Goal: Task Accomplishment & Management: Use online tool/utility

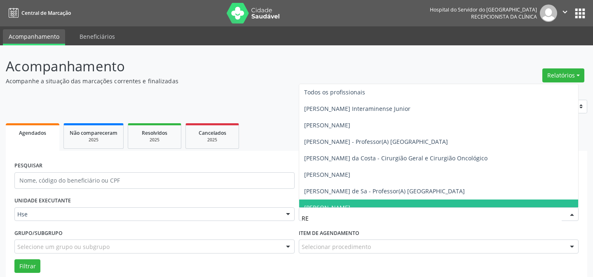
scroll to position [56, 0]
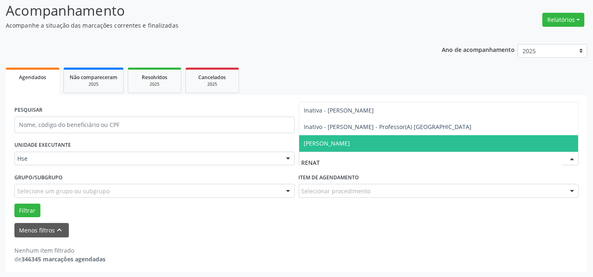
type input "[PERSON_NAME]"
click at [367, 136] on span "[PERSON_NAME]" at bounding box center [438, 143] width 279 height 16
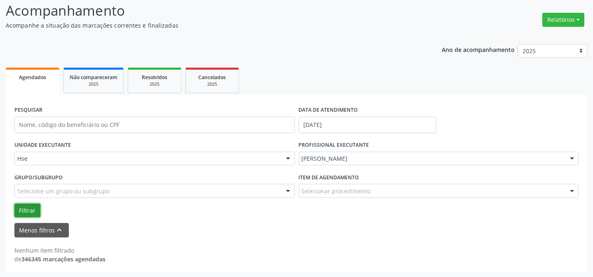
click at [18, 205] on button "Filtrar" at bounding box center [27, 210] width 26 height 14
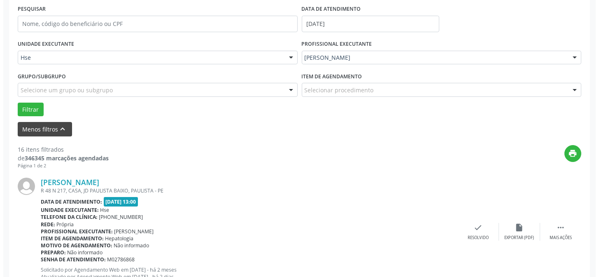
scroll to position [194, 0]
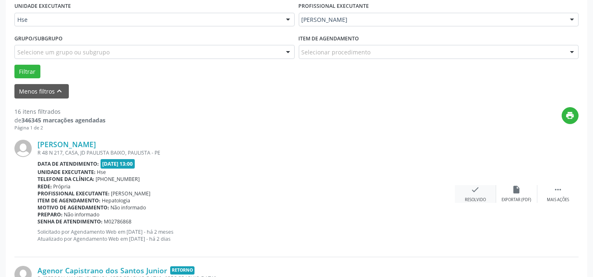
click at [480, 187] on div "check Resolvido" at bounding box center [475, 194] width 41 height 18
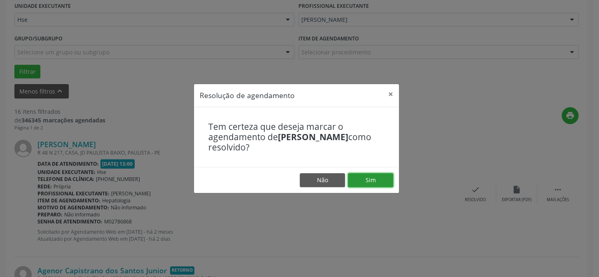
click at [373, 173] on button "Sim" at bounding box center [370, 180] width 45 height 14
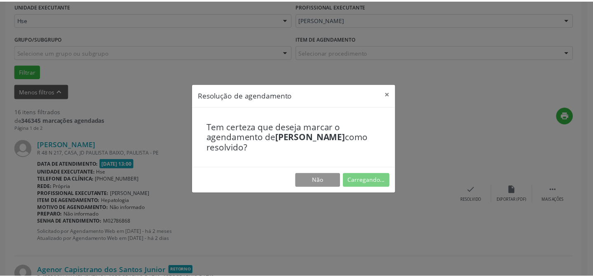
scroll to position [74, 0]
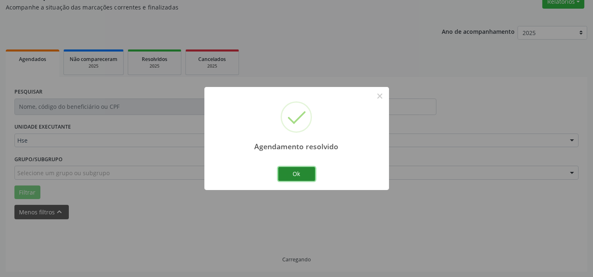
click at [292, 167] on button "Ok" at bounding box center [296, 174] width 37 height 14
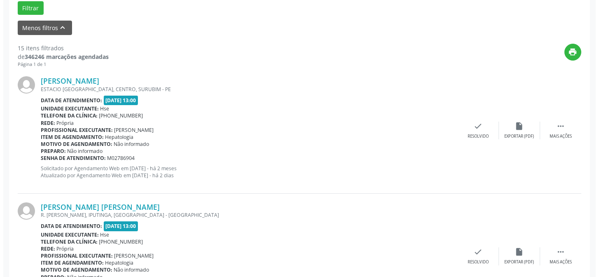
scroll to position [269, 0]
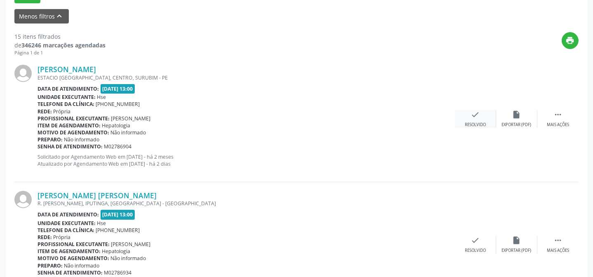
click at [472, 117] on icon "check" at bounding box center [475, 114] width 9 height 9
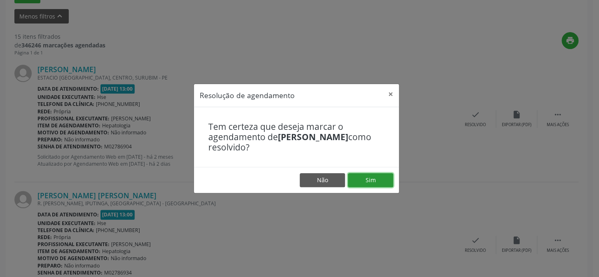
click at [374, 177] on button "Sim" at bounding box center [370, 180] width 45 height 14
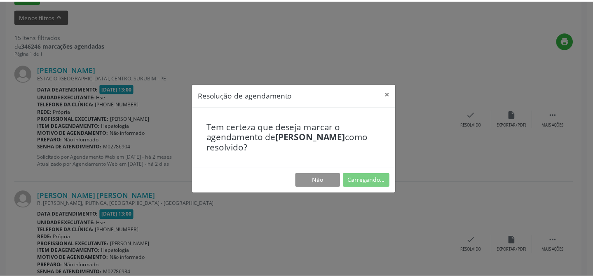
scroll to position [74, 0]
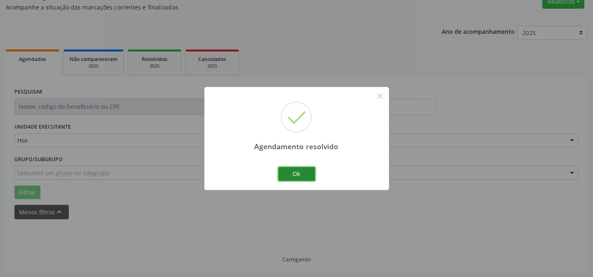
click at [290, 173] on button "Ok" at bounding box center [296, 174] width 37 height 14
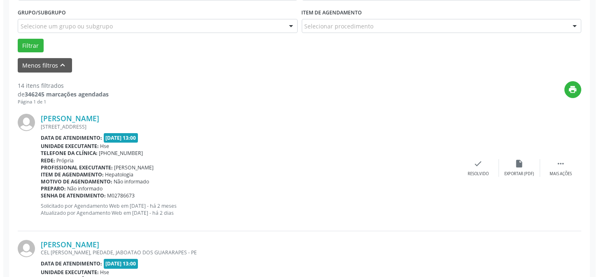
scroll to position [232, 0]
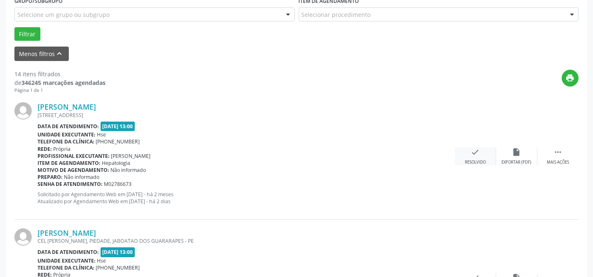
click at [474, 150] on icon "check" at bounding box center [475, 151] width 9 height 9
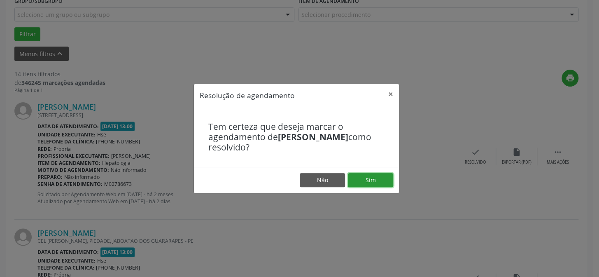
click at [375, 177] on button "Sim" at bounding box center [370, 180] width 45 height 14
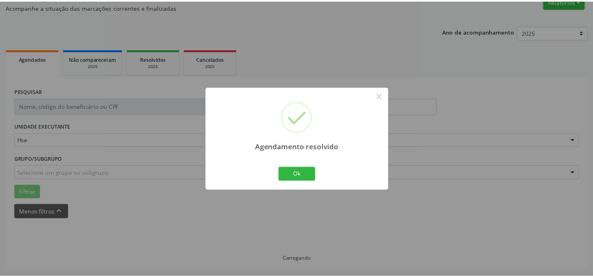
scroll to position [74, 0]
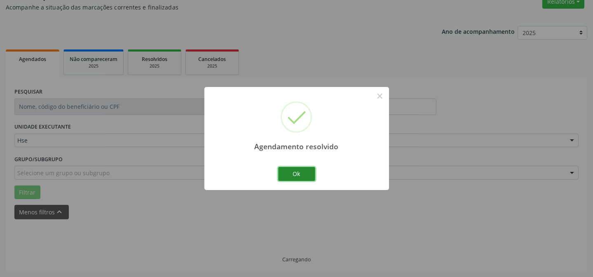
click at [292, 169] on button "Ok" at bounding box center [296, 174] width 37 height 14
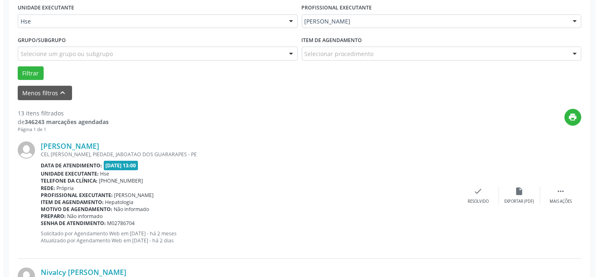
scroll to position [223, 0]
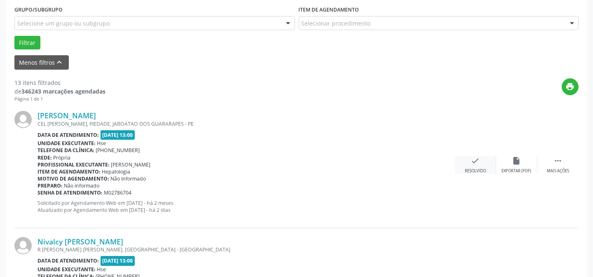
click at [479, 168] on div "Resolvido" at bounding box center [475, 171] width 21 height 6
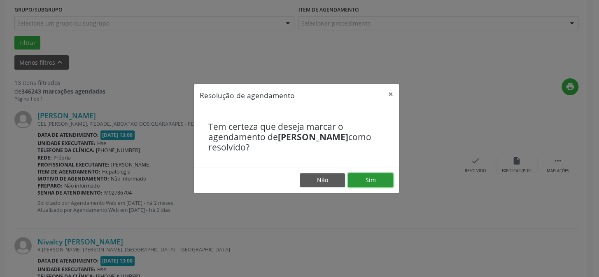
click at [385, 177] on button "Sim" at bounding box center [370, 180] width 45 height 14
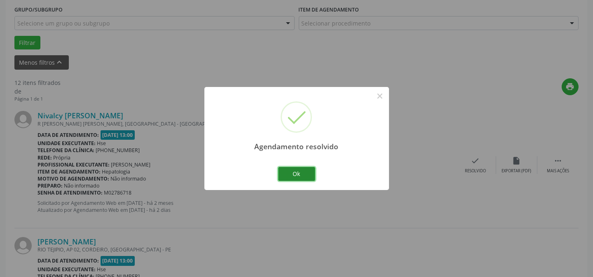
click at [299, 172] on button "Ok" at bounding box center [296, 174] width 37 height 14
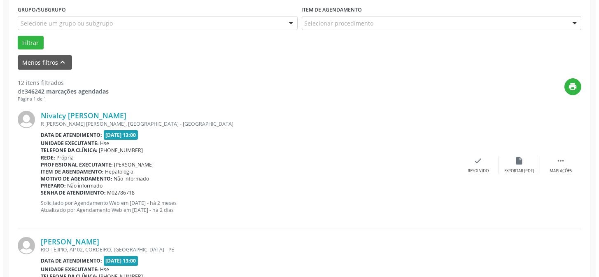
scroll to position [261, 0]
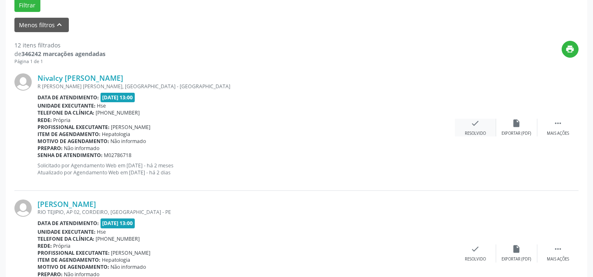
click at [472, 127] on icon "check" at bounding box center [475, 123] width 9 height 9
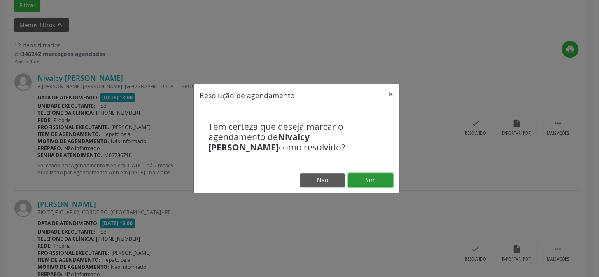
click at [371, 175] on button "Sim" at bounding box center [370, 180] width 45 height 14
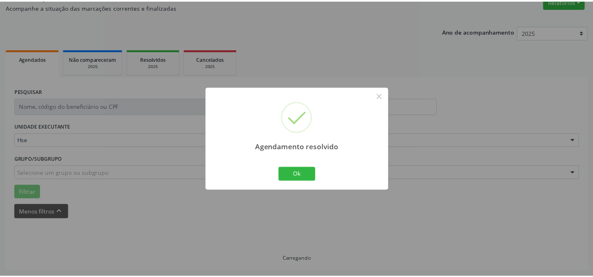
scroll to position [74, 0]
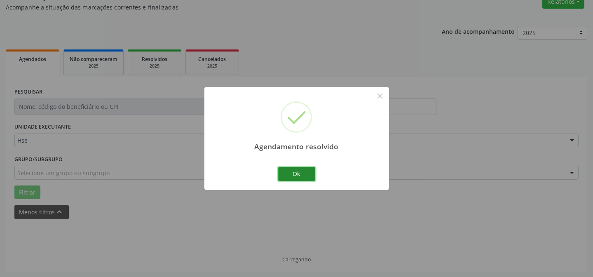
click at [301, 170] on button "Ok" at bounding box center [296, 174] width 37 height 14
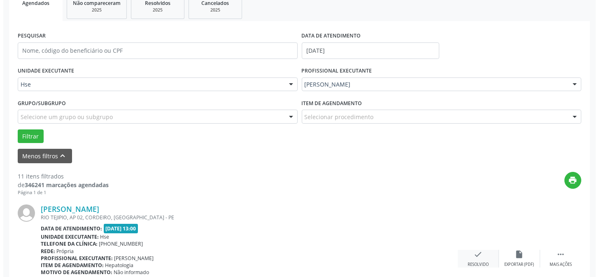
scroll to position [148, 0]
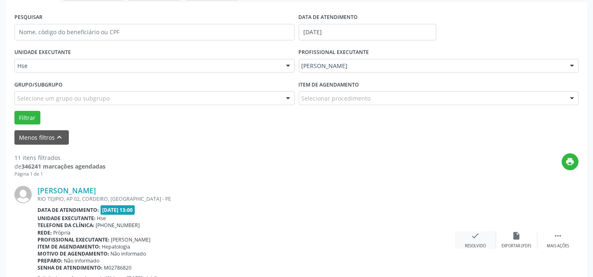
click at [474, 234] on icon "check" at bounding box center [475, 235] width 9 height 9
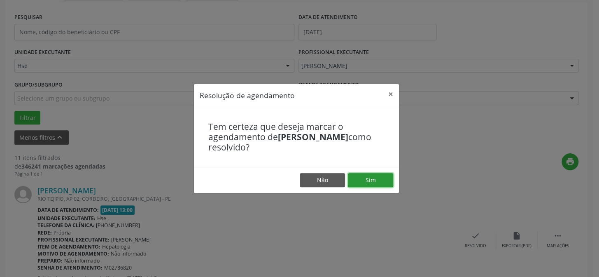
click at [380, 179] on button "Sim" at bounding box center [370, 180] width 45 height 14
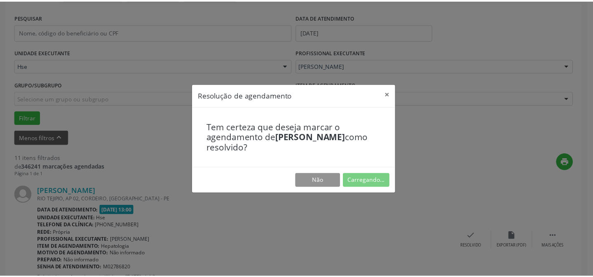
scroll to position [74, 0]
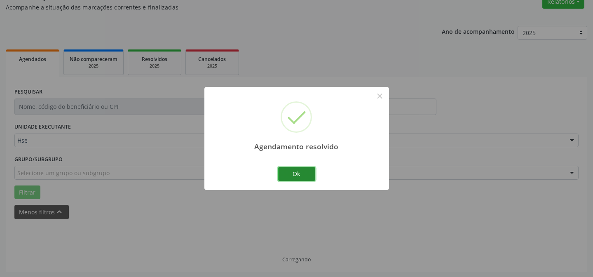
click at [299, 174] on button "Ok" at bounding box center [296, 174] width 37 height 14
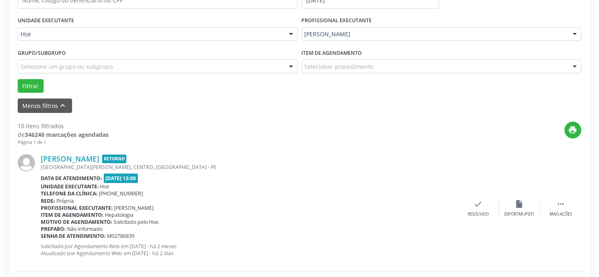
scroll to position [186, 0]
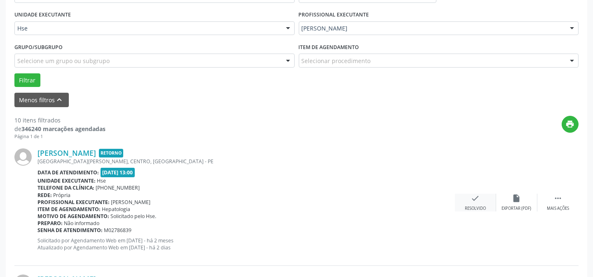
click at [472, 199] on icon "check" at bounding box center [475, 198] width 9 height 9
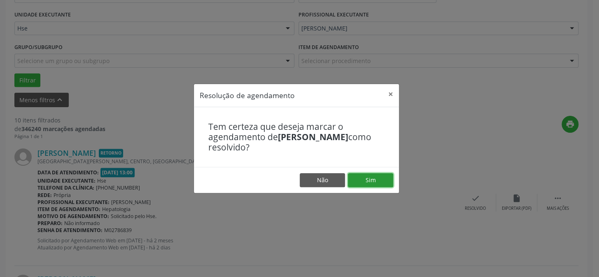
click at [372, 180] on button "Sim" at bounding box center [370, 180] width 45 height 14
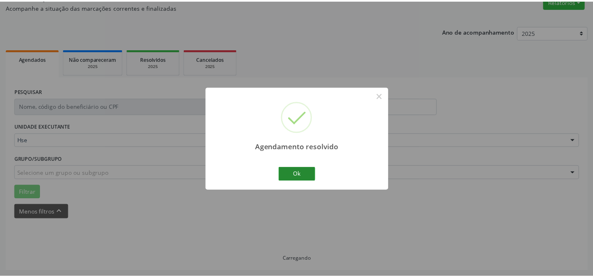
scroll to position [74, 0]
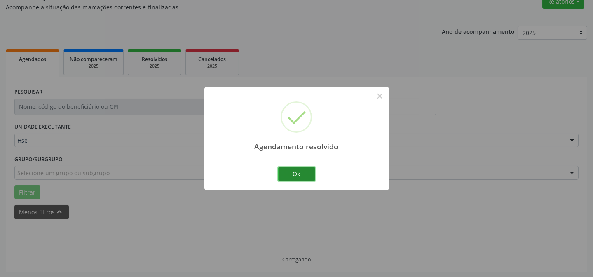
click at [302, 173] on button "Ok" at bounding box center [296, 174] width 37 height 14
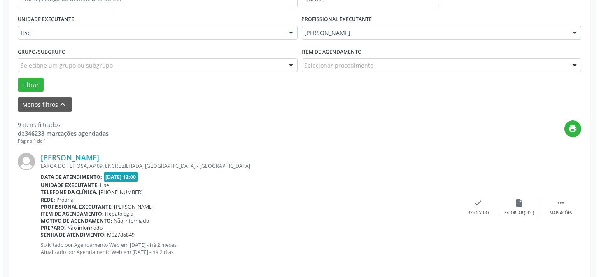
scroll to position [186, 0]
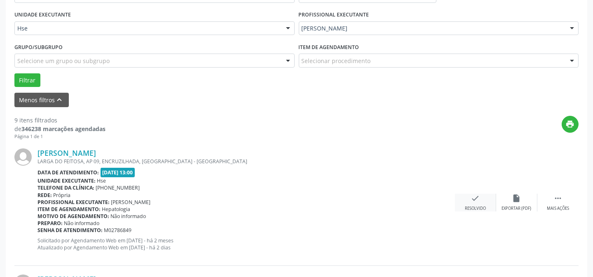
click at [478, 199] on icon "check" at bounding box center [475, 198] width 9 height 9
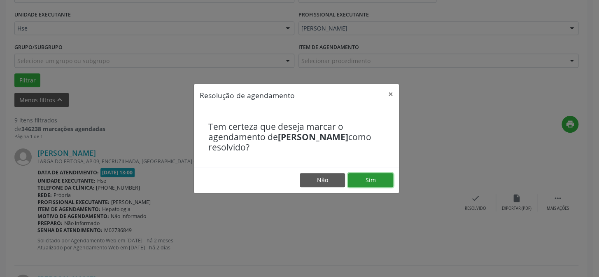
click at [367, 177] on button "Sim" at bounding box center [370, 180] width 45 height 14
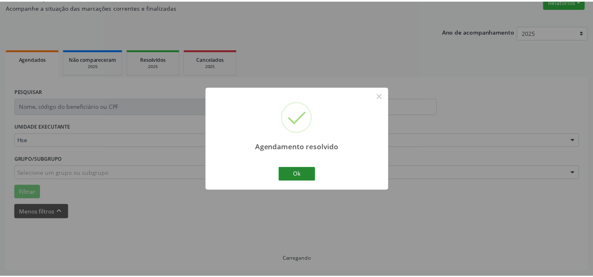
scroll to position [74, 0]
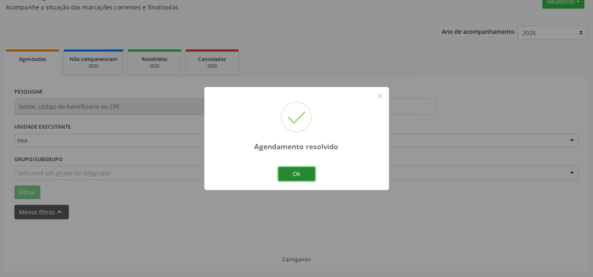
click at [292, 173] on button "Ok" at bounding box center [296, 174] width 37 height 14
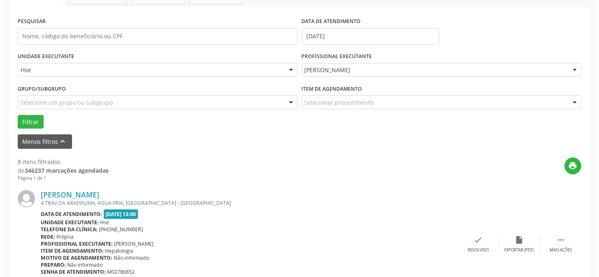
scroll to position [157, 0]
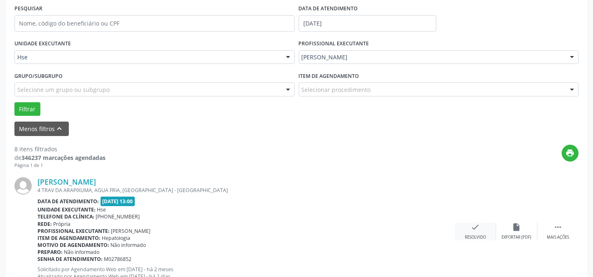
click at [478, 229] on icon "check" at bounding box center [475, 226] width 9 height 9
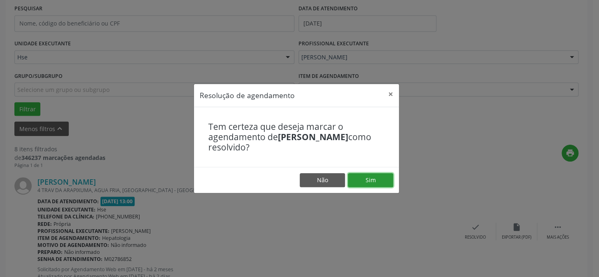
click at [377, 175] on button "Sim" at bounding box center [370, 180] width 45 height 14
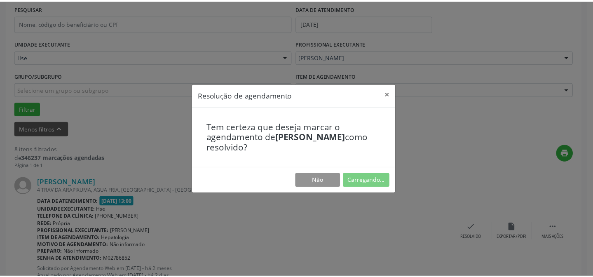
scroll to position [74, 0]
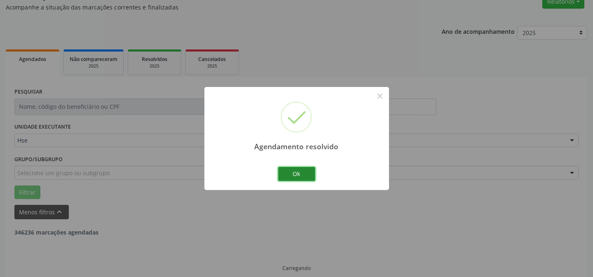
click at [308, 175] on button "Ok" at bounding box center [296, 174] width 37 height 14
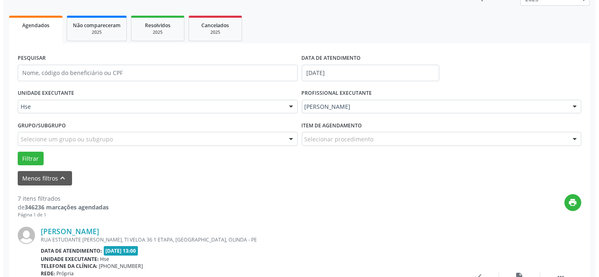
scroll to position [223, 0]
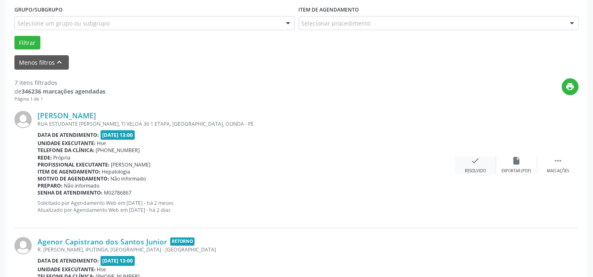
click at [479, 161] on icon "check" at bounding box center [475, 160] width 9 height 9
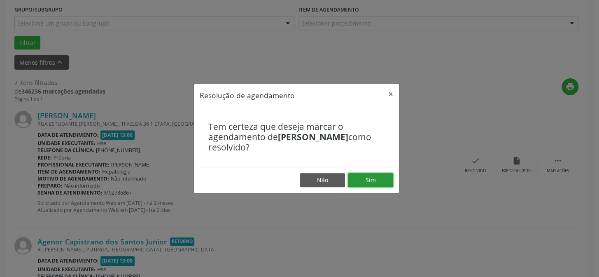
click at [377, 178] on button "Sim" at bounding box center [370, 180] width 45 height 14
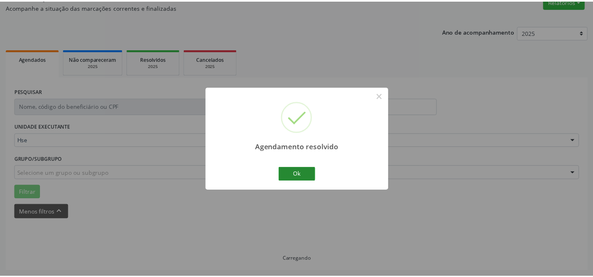
scroll to position [74, 0]
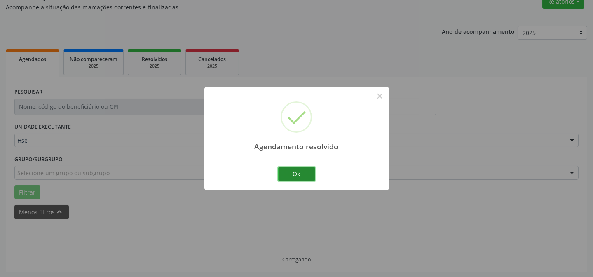
click at [286, 178] on button "Ok" at bounding box center [296, 174] width 37 height 14
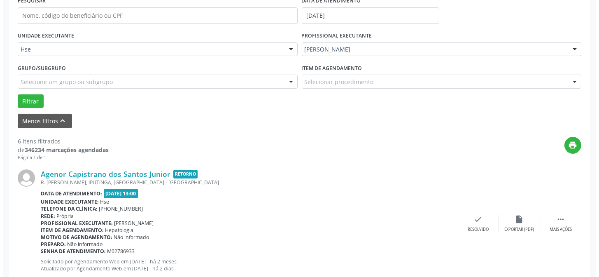
scroll to position [186, 0]
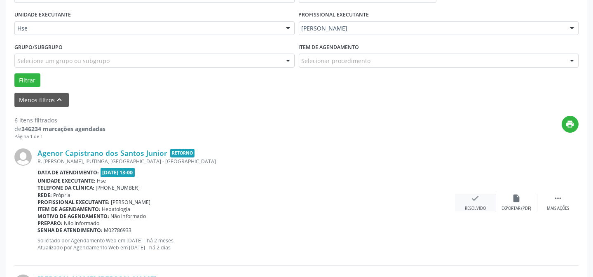
click at [482, 206] on div "Resolvido" at bounding box center [475, 209] width 21 height 6
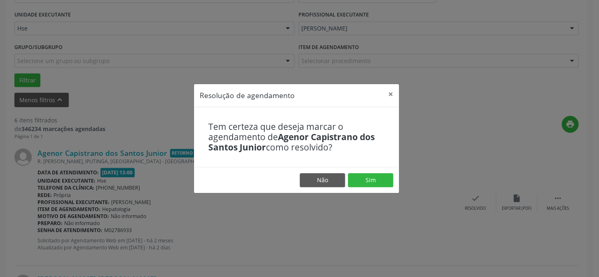
click at [347, 173] on footer "Não Sim" at bounding box center [296, 180] width 205 height 26
click at [358, 176] on button "Sim" at bounding box center [370, 180] width 45 height 14
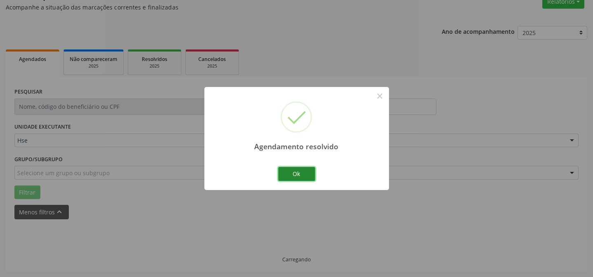
click at [294, 170] on button "Ok" at bounding box center [296, 174] width 37 height 14
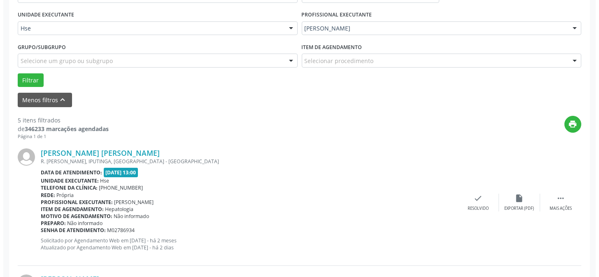
scroll to position [223, 0]
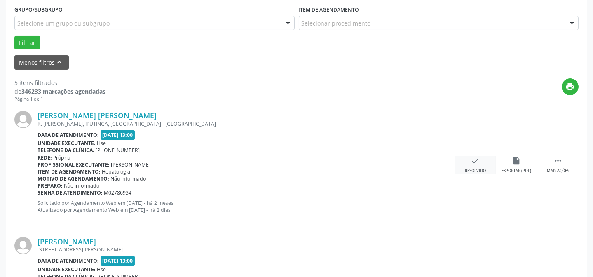
click at [485, 165] on div "check Resolvido" at bounding box center [475, 165] width 41 height 18
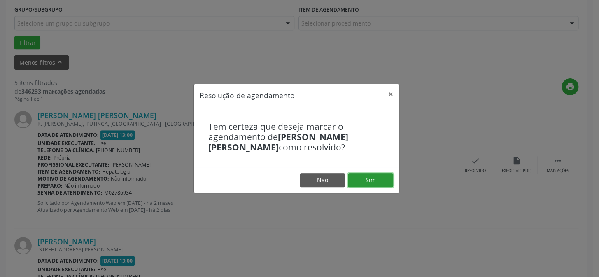
click at [369, 177] on button "Sim" at bounding box center [370, 180] width 45 height 14
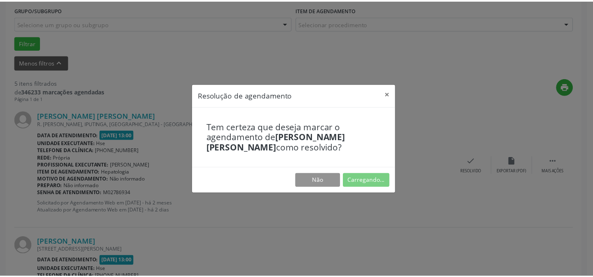
scroll to position [74, 0]
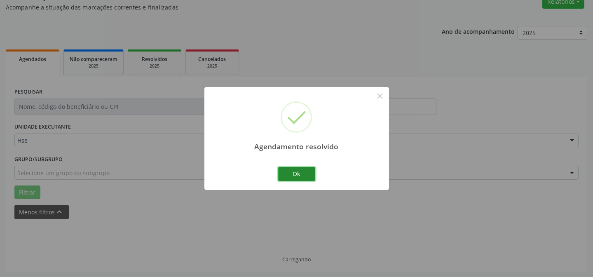
click at [301, 175] on button "Ok" at bounding box center [296, 174] width 37 height 14
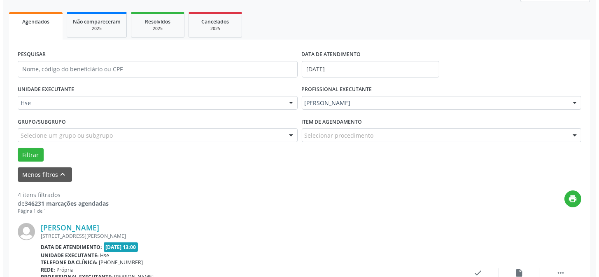
scroll to position [148, 0]
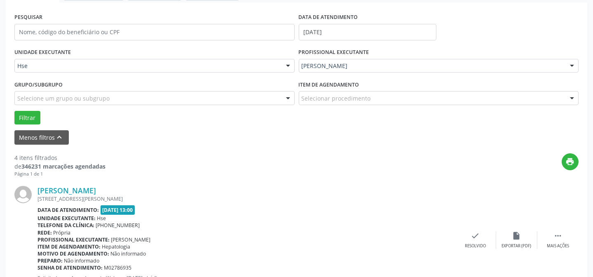
click at [474, 228] on div "[PERSON_NAME] [STREET_ADDRESS][PERSON_NAME] Data de atendimento: [DATE] 13:00 U…" at bounding box center [296, 240] width 564 height 126
click at [474, 236] on icon "check" at bounding box center [475, 235] width 9 height 9
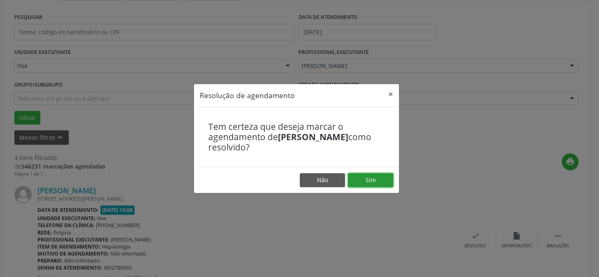
click at [385, 180] on button "Sim" at bounding box center [370, 180] width 45 height 14
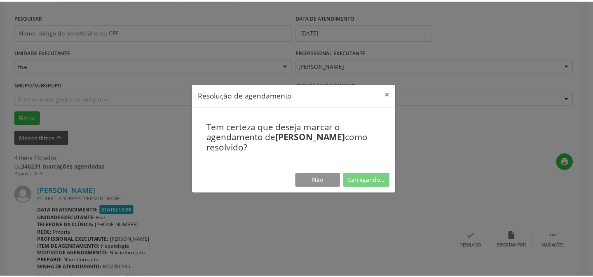
scroll to position [74, 0]
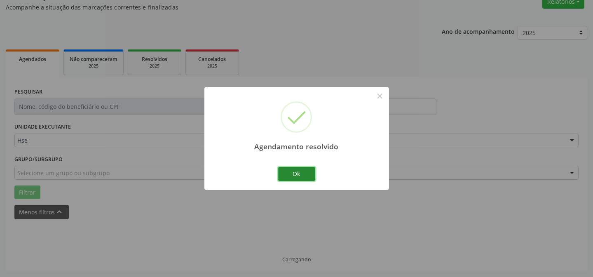
click at [298, 177] on button "Ok" at bounding box center [296, 174] width 37 height 14
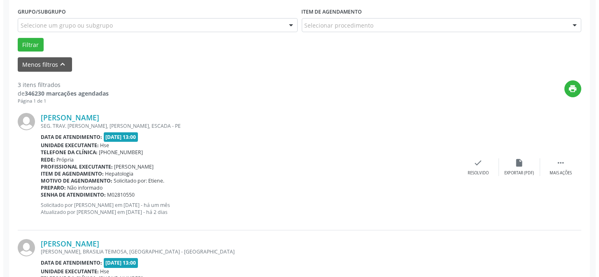
scroll to position [223, 0]
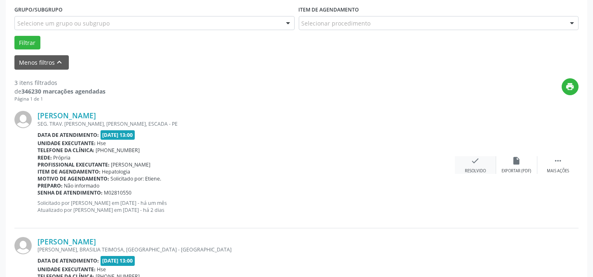
click at [474, 168] on div "Resolvido" at bounding box center [475, 171] width 21 height 6
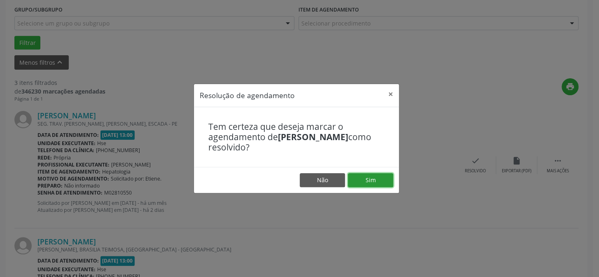
click at [378, 184] on button "Sim" at bounding box center [370, 180] width 45 height 14
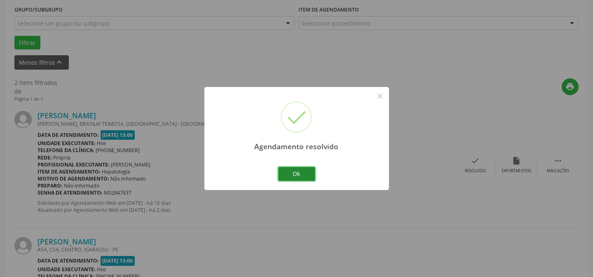
click at [305, 174] on button "Ok" at bounding box center [296, 174] width 37 height 14
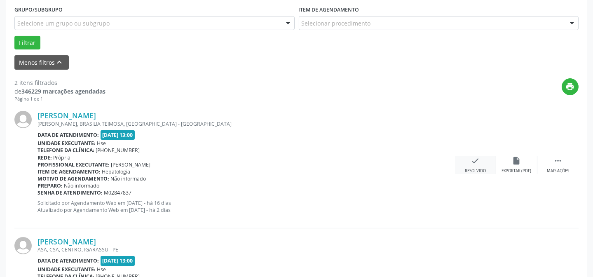
click at [473, 166] on div "check Resolvido" at bounding box center [475, 165] width 41 height 18
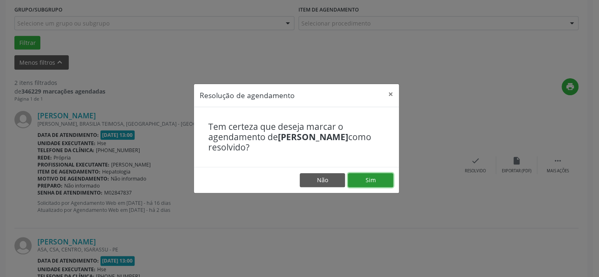
click at [357, 173] on button "Sim" at bounding box center [370, 180] width 45 height 14
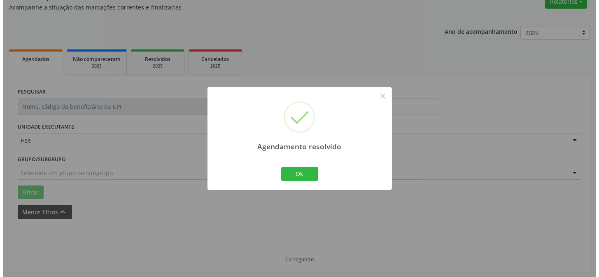
scroll to position [188, 0]
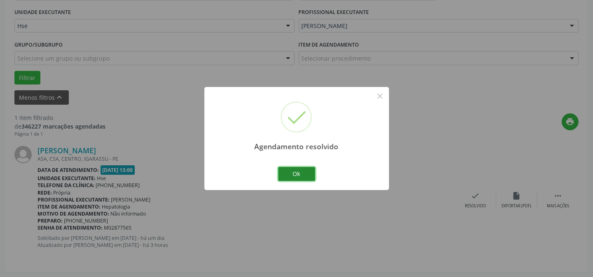
click at [311, 171] on button "Ok" at bounding box center [296, 174] width 37 height 14
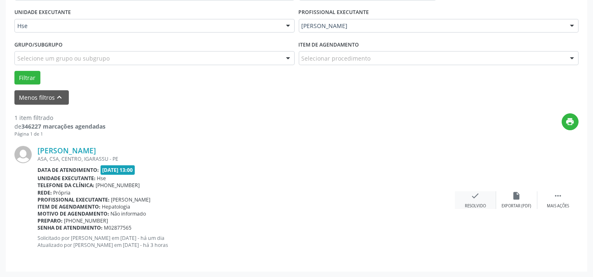
click at [475, 197] on icon "check" at bounding box center [475, 195] width 9 height 9
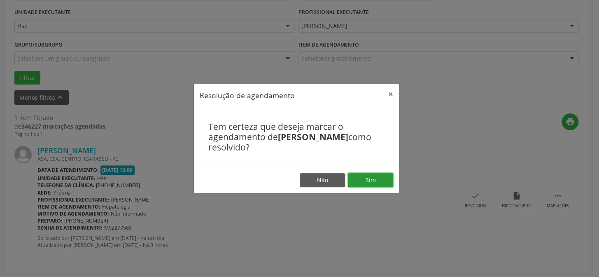
click at [365, 177] on button "Sim" at bounding box center [370, 180] width 45 height 14
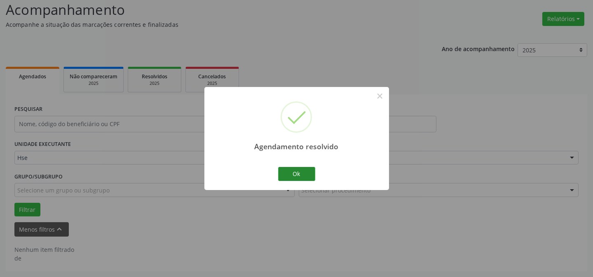
scroll to position [56, 0]
click at [299, 172] on button "Ok" at bounding box center [296, 174] width 37 height 14
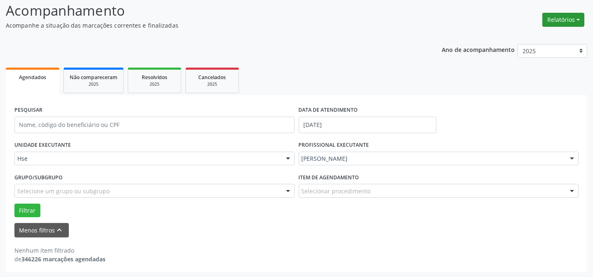
click at [556, 16] on button "Relatórios" at bounding box center [563, 20] width 42 height 14
click at [528, 36] on link "Agendamentos" at bounding box center [539, 37] width 89 height 12
select select "7"
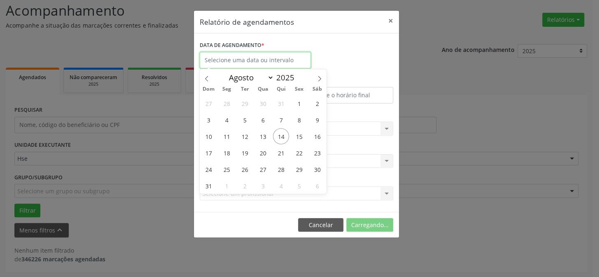
click at [280, 55] on input "text" at bounding box center [255, 60] width 111 height 16
click at [283, 134] on span "14" at bounding box center [281, 136] width 16 height 16
type input "[DATE]"
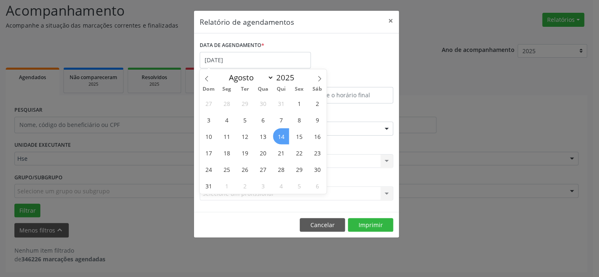
click at [283, 134] on span "14" at bounding box center [281, 136] width 16 height 16
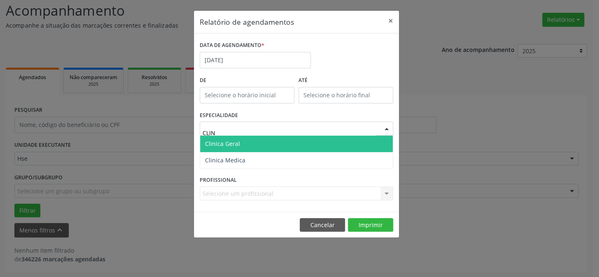
type input "CLINI"
click at [245, 137] on span "Clinica Geral" at bounding box center [296, 143] width 193 height 16
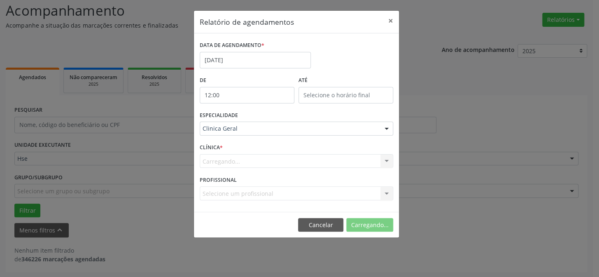
click at [248, 94] on input "12:00" at bounding box center [247, 95] width 95 height 16
click at [260, 109] on span at bounding box center [259, 109] width 6 height 8
type input "13:00"
type input "13"
click at [260, 109] on span at bounding box center [259, 109] width 6 height 8
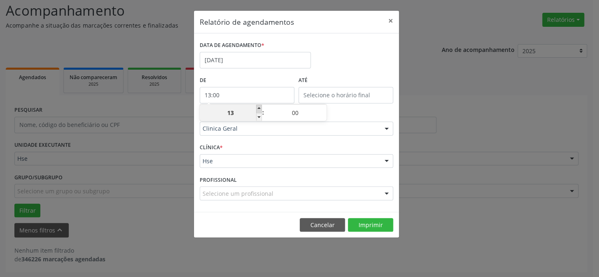
type input "14:00"
type input "14"
click at [260, 109] on span at bounding box center [259, 109] width 6 height 8
type input "15:00"
type input "15"
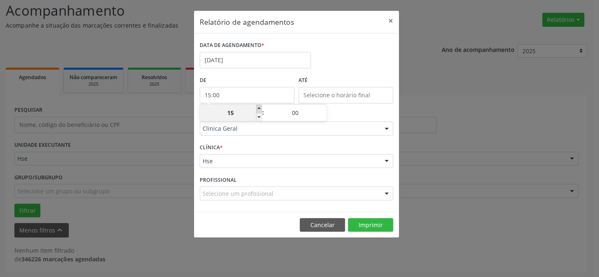
click at [260, 109] on span at bounding box center [259, 109] width 6 height 8
type input "16:00"
type input "16"
click at [260, 109] on span at bounding box center [259, 109] width 6 height 8
type input "17:00"
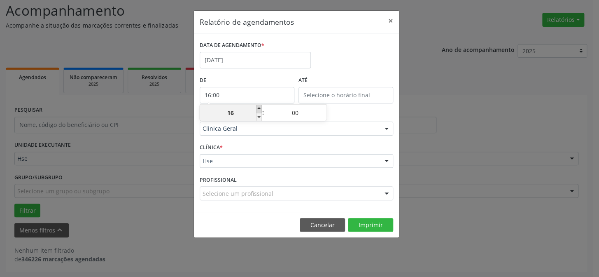
type input "17"
click at [260, 109] on span at bounding box center [259, 109] width 6 height 8
type input "18:00"
type input "18"
click at [259, 115] on span at bounding box center [259, 117] width 6 height 8
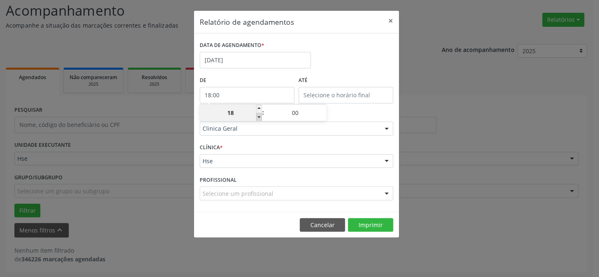
type input "17:00"
type input "17"
click at [376, 224] on button "Imprimir" at bounding box center [370, 225] width 45 height 14
click at [392, 19] on button "×" at bounding box center [391, 21] width 16 height 20
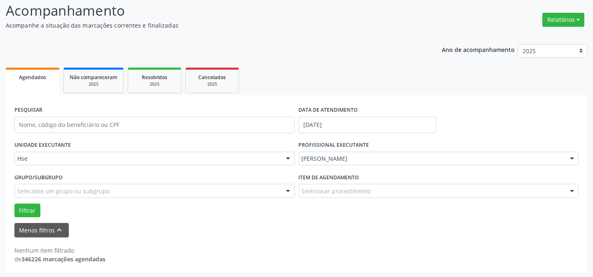
click at [382, 152] on div "[PERSON_NAME]" at bounding box center [439, 159] width 280 height 14
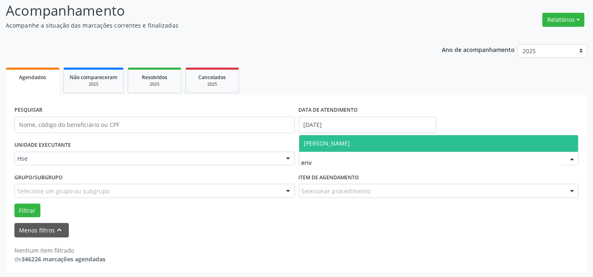
type input "eriva"
click at [350, 140] on span "[PERSON_NAME]" at bounding box center [327, 143] width 46 height 8
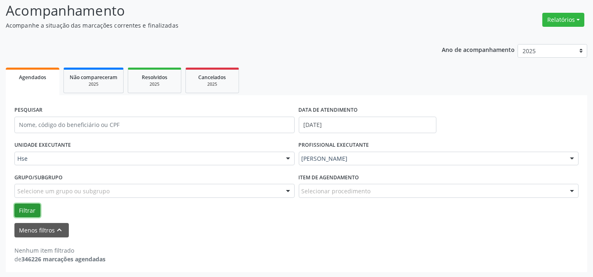
click at [23, 213] on button "Filtrar" at bounding box center [27, 210] width 26 height 14
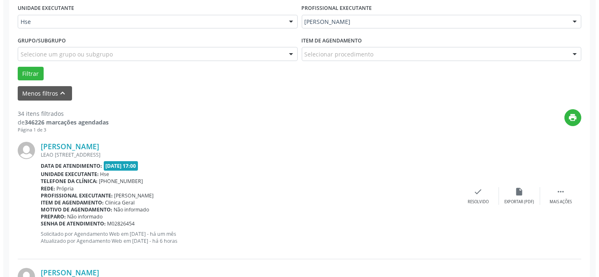
scroll to position [243, 0]
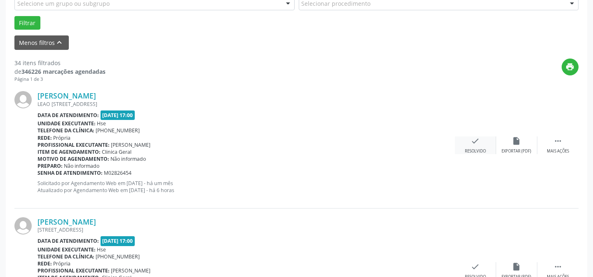
click at [476, 149] on div "Resolvido" at bounding box center [475, 151] width 21 height 6
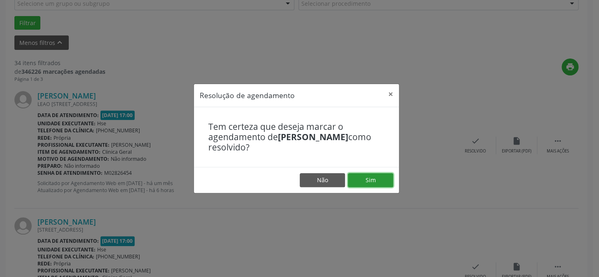
click at [359, 186] on button "Sim" at bounding box center [370, 180] width 45 height 14
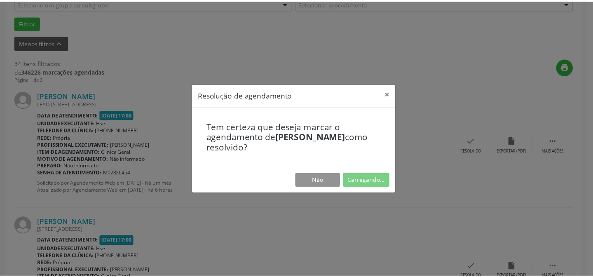
scroll to position [74, 0]
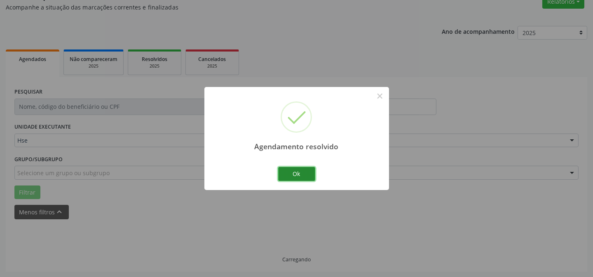
click at [301, 170] on button "Ok" at bounding box center [296, 174] width 37 height 14
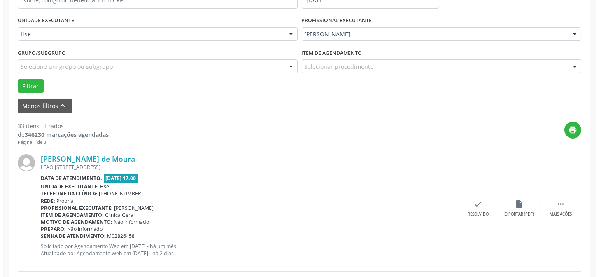
scroll to position [194, 0]
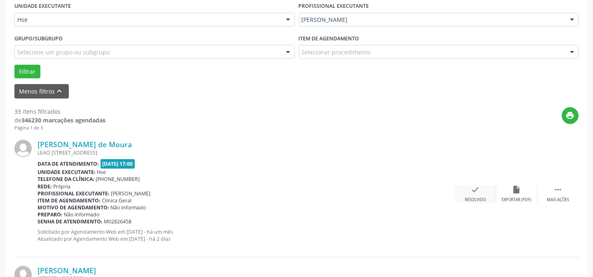
click at [475, 194] on div "check Resolvido" at bounding box center [475, 194] width 41 height 18
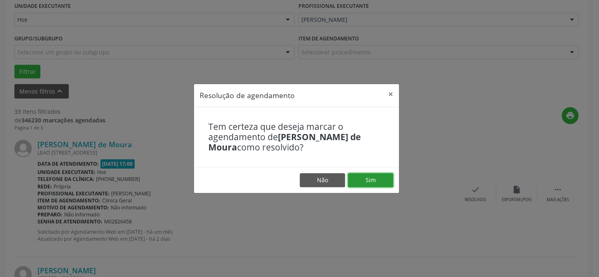
click at [380, 182] on button "Sim" at bounding box center [370, 180] width 45 height 14
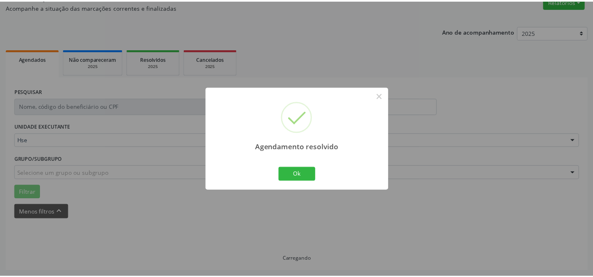
scroll to position [74, 0]
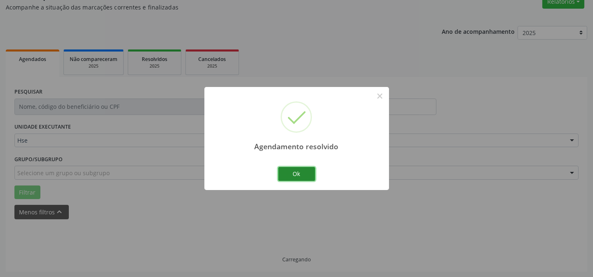
click at [284, 175] on button "Ok" at bounding box center [296, 174] width 37 height 14
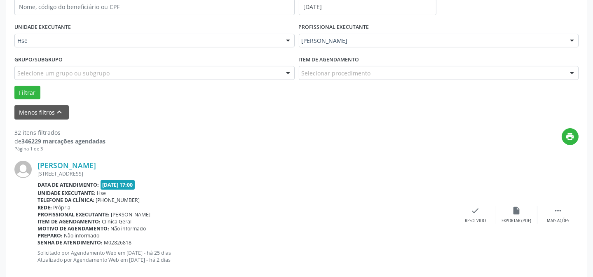
scroll to position [194, 0]
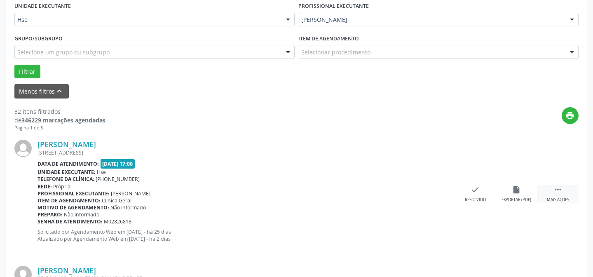
click at [561, 187] on icon "" at bounding box center [557, 189] width 9 height 9
click at [524, 189] on div "alarm_off Não compareceu" at bounding box center [516, 194] width 41 height 18
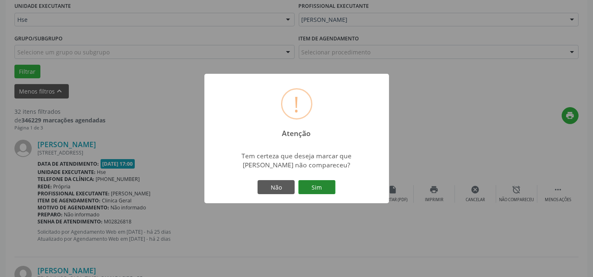
click at [316, 182] on button "Sim" at bounding box center [316, 187] width 37 height 14
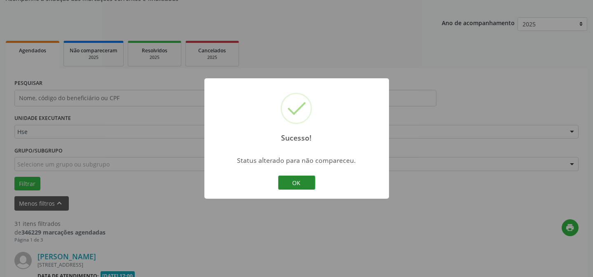
click at [306, 183] on button "OK" at bounding box center [296, 182] width 37 height 14
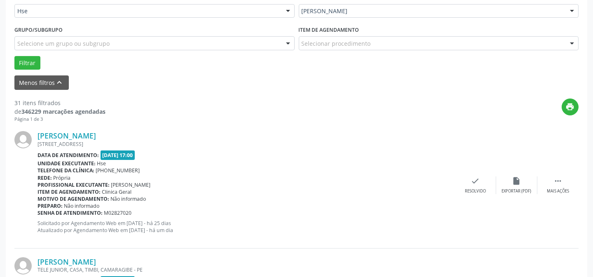
scroll to position [232, 0]
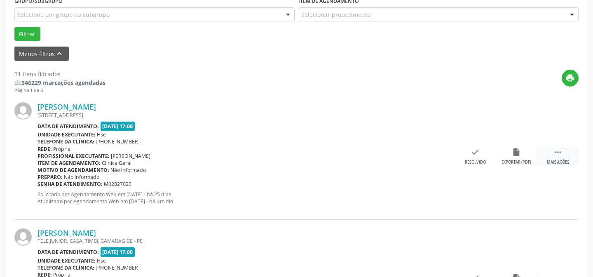
click at [556, 154] on icon "" at bounding box center [557, 151] width 9 height 9
click at [503, 154] on div "alarm_off Não compareceu" at bounding box center [516, 156] width 41 height 18
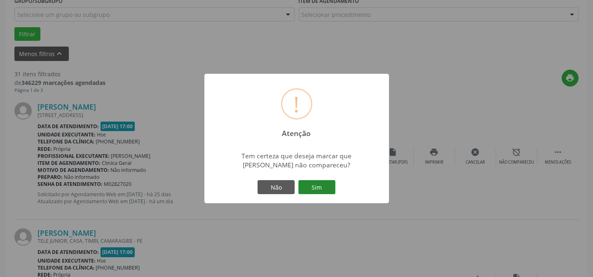
click at [302, 182] on button "Sim" at bounding box center [316, 187] width 37 height 14
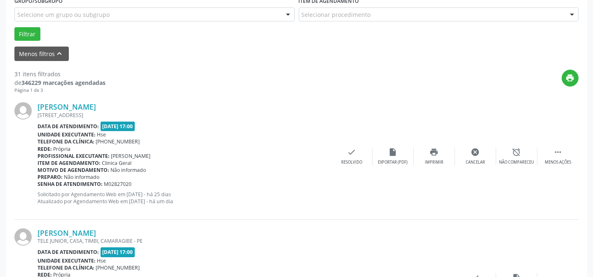
scroll to position [82, 0]
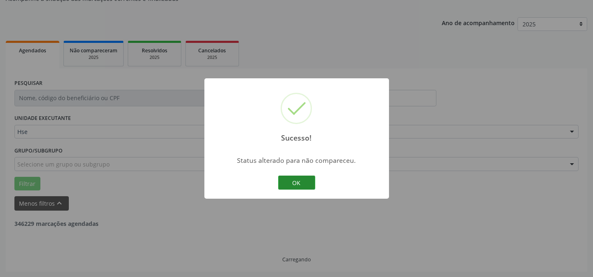
click at [301, 182] on button "OK" at bounding box center [296, 182] width 37 height 14
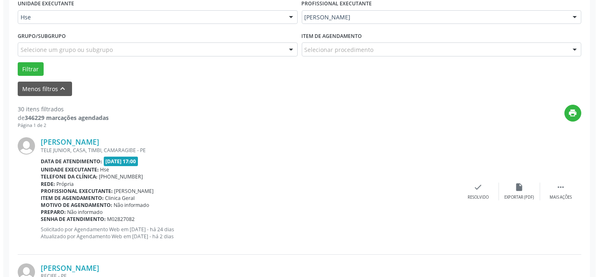
scroll to position [232, 0]
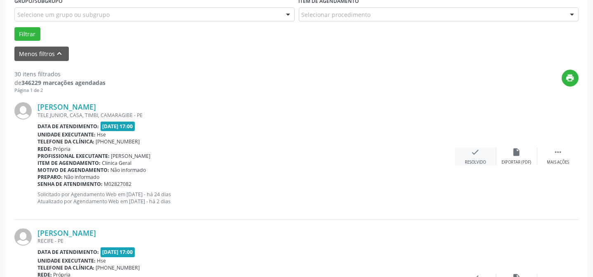
click at [485, 153] on div "check Resolvido" at bounding box center [475, 156] width 41 height 18
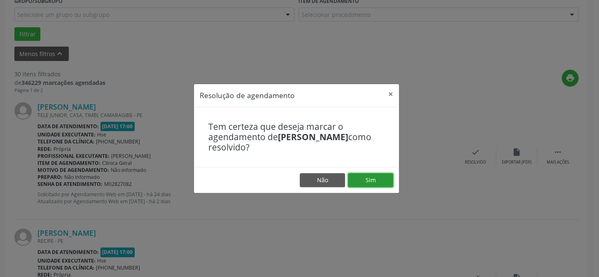
click at [368, 181] on button "Sim" at bounding box center [370, 180] width 45 height 14
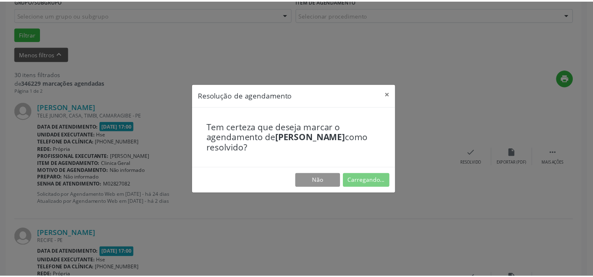
scroll to position [74, 0]
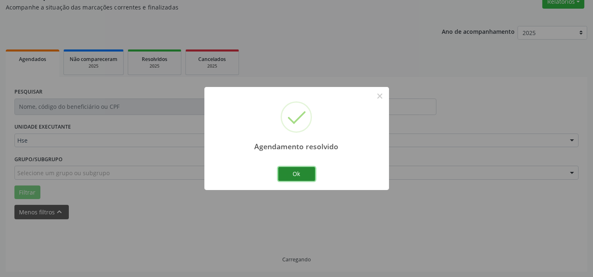
click at [302, 170] on button "Ok" at bounding box center [296, 174] width 37 height 14
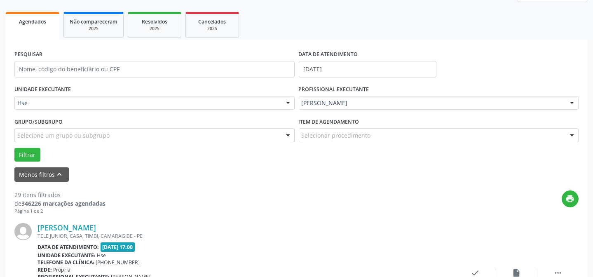
scroll to position [194, 0]
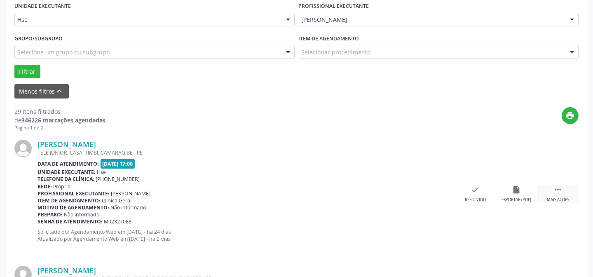
drag, startPoint x: 569, startPoint y: 196, endPoint x: 543, endPoint y: 190, distance: 26.8
click at [569, 196] on div " Mais ações" at bounding box center [557, 194] width 41 height 18
click at [508, 185] on div "alarm_off Não compareceu" at bounding box center [516, 194] width 41 height 18
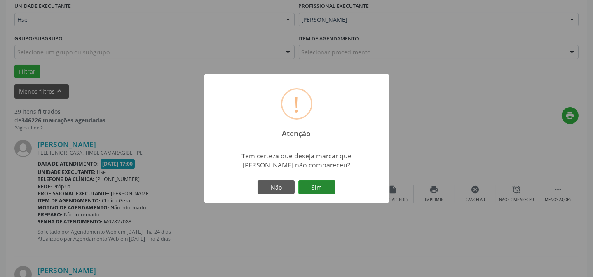
click at [330, 185] on button "Sim" at bounding box center [316, 187] width 37 height 14
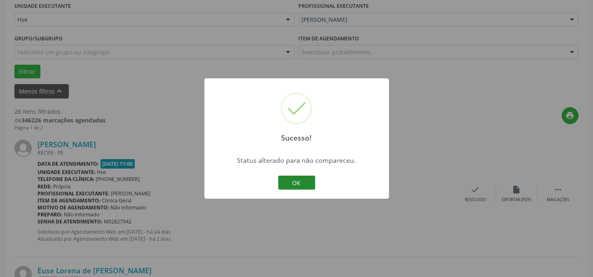
click at [291, 180] on button "OK" at bounding box center [296, 182] width 37 height 14
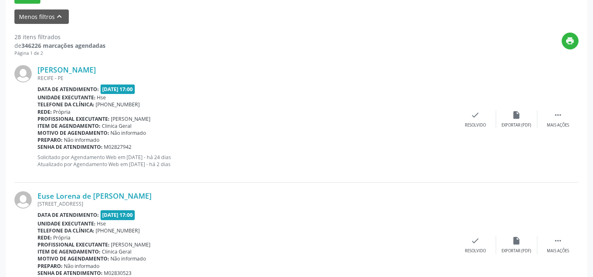
scroll to position [269, 0]
click at [559, 122] on div "Mais ações" at bounding box center [557, 125] width 22 height 6
click at [506, 128] on div "[PERSON_NAME] [GEOGRAPHIC_DATA] - [GEOGRAPHIC_DATA] Data de atendimento: [DATE]…" at bounding box center [296, 119] width 564 height 126
click at [513, 120] on div "alarm_off Não compareceu" at bounding box center [516, 119] width 41 height 18
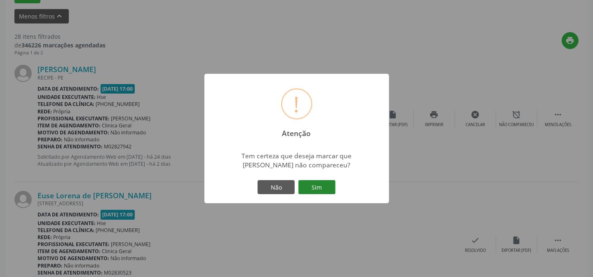
click at [309, 187] on button "Sim" at bounding box center [316, 187] width 37 height 14
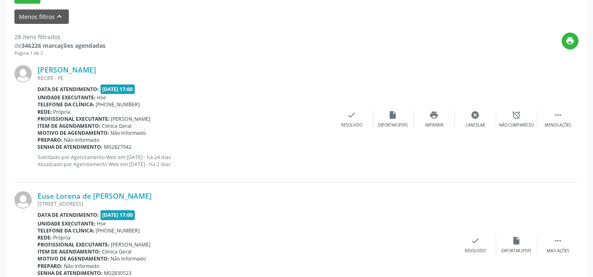
scroll to position [82, 0]
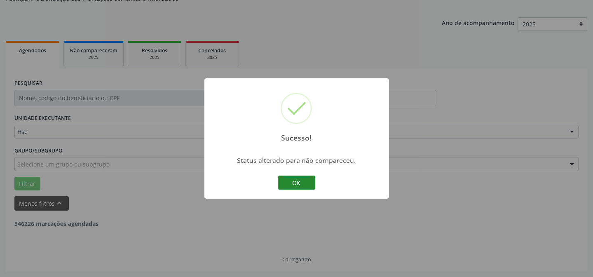
click at [297, 182] on button "OK" at bounding box center [296, 182] width 37 height 14
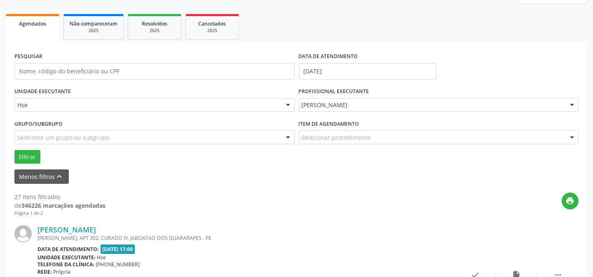
scroll to position [157, 0]
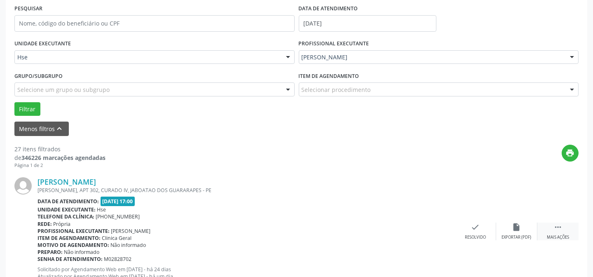
click at [556, 228] on icon "" at bounding box center [557, 226] width 9 height 9
click at [492, 218] on div "[PERSON_NAME] [PERSON_NAME], APT 302, CURADO IV, JABOATAO DOS GUARARAPES - PE D…" at bounding box center [296, 231] width 564 height 126
click at [514, 228] on icon "alarm_off" at bounding box center [516, 226] width 9 height 9
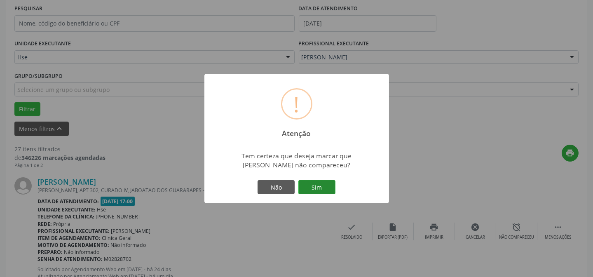
click at [318, 184] on button "Sim" at bounding box center [316, 187] width 37 height 14
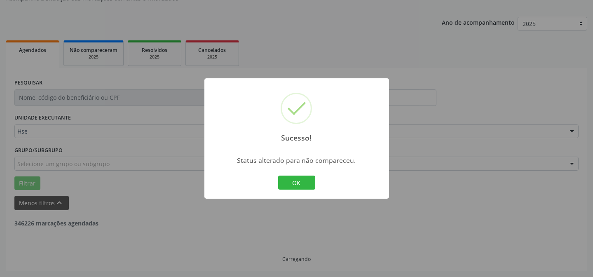
scroll to position [82, 0]
click at [285, 184] on button "OK" at bounding box center [296, 182] width 37 height 14
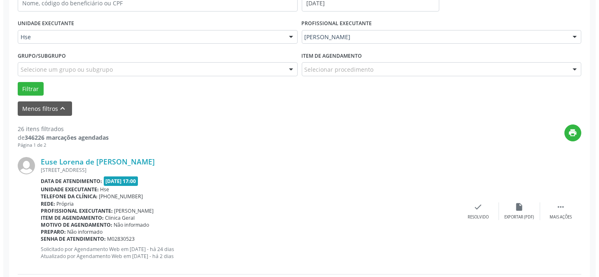
scroll to position [194, 0]
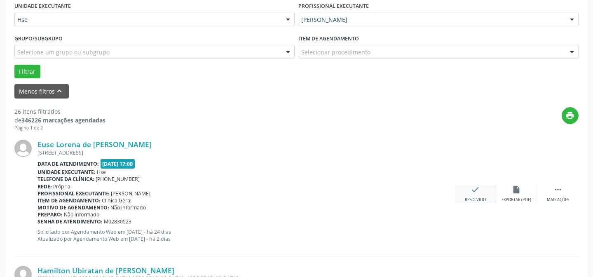
click at [467, 197] on div "Resolvido" at bounding box center [475, 200] width 21 height 6
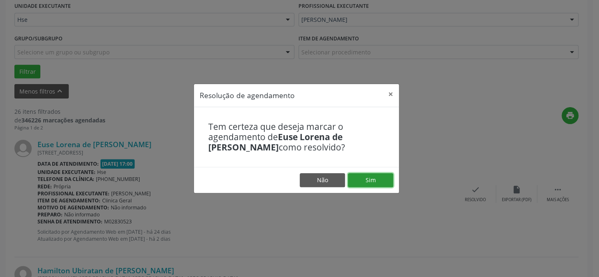
click at [385, 180] on button "Sim" at bounding box center [370, 180] width 45 height 14
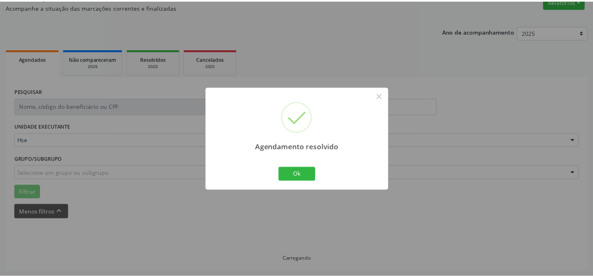
scroll to position [74, 0]
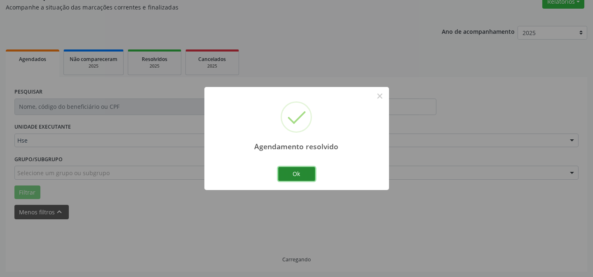
click at [305, 177] on button "Ok" at bounding box center [296, 174] width 37 height 14
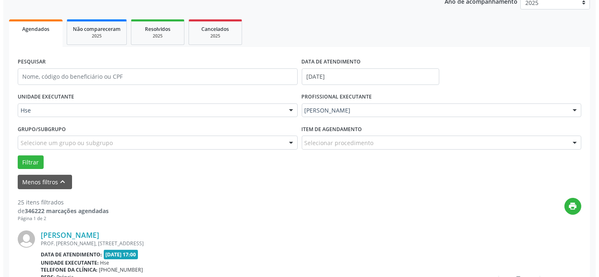
scroll to position [148, 0]
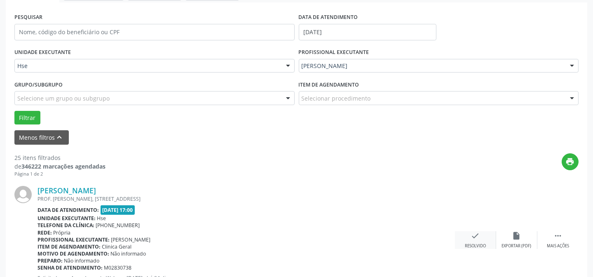
click at [469, 232] on div "check Resolvido" at bounding box center [475, 240] width 41 height 18
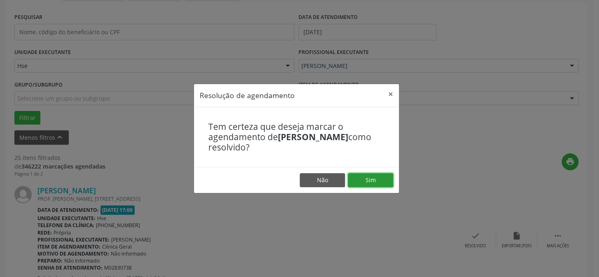
click at [375, 183] on button "Sim" at bounding box center [370, 180] width 45 height 14
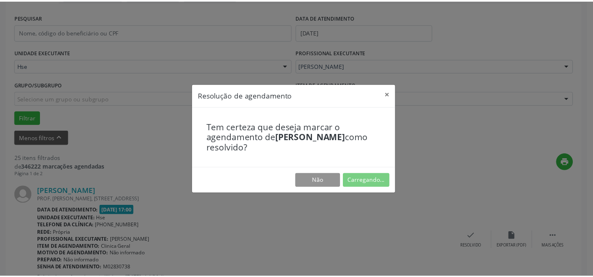
scroll to position [74, 0]
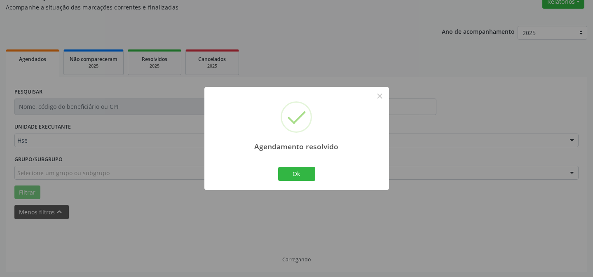
click at [273, 167] on div "Agendamento resolvido × Ok Cancel" at bounding box center [296, 138] width 184 height 103
click at [300, 176] on button "Ok" at bounding box center [296, 174] width 37 height 14
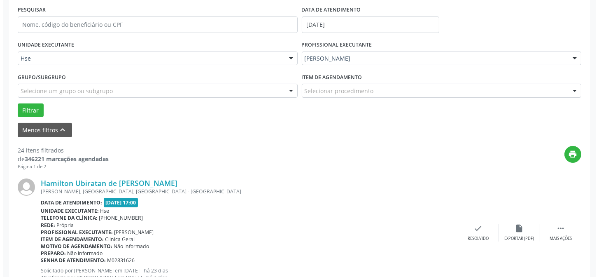
scroll to position [157, 0]
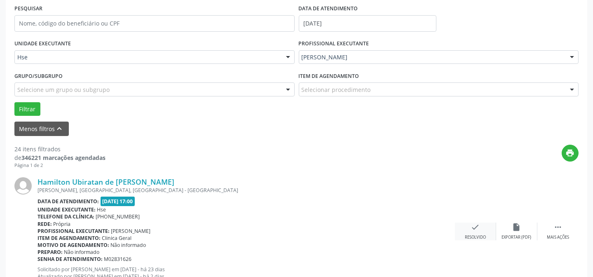
click at [471, 226] on icon "check" at bounding box center [475, 226] width 9 height 9
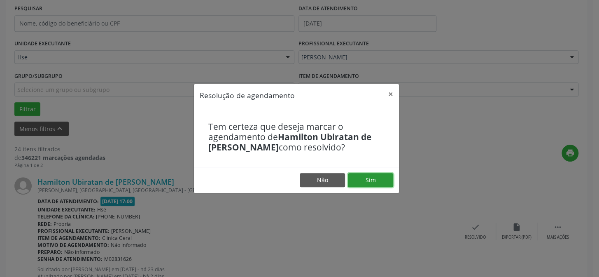
click at [381, 180] on button "Sim" at bounding box center [370, 180] width 45 height 14
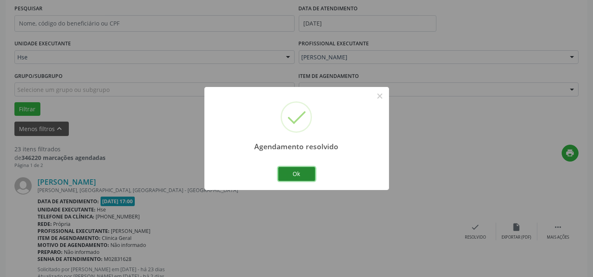
click at [294, 171] on button "Ok" at bounding box center [296, 174] width 37 height 14
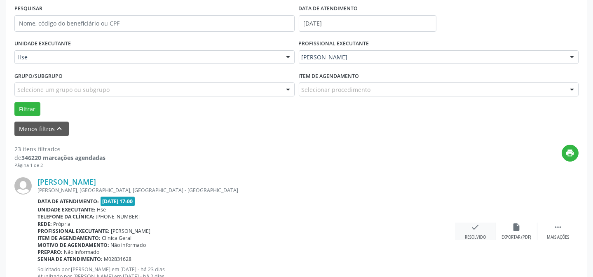
click at [469, 227] on div "check Resolvido" at bounding box center [475, 231] width 41 height 18
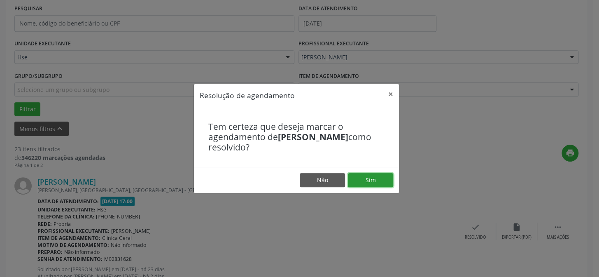
click at [364, 179] on button "Sim" at bounding box center [370, 180] width 45 height 14
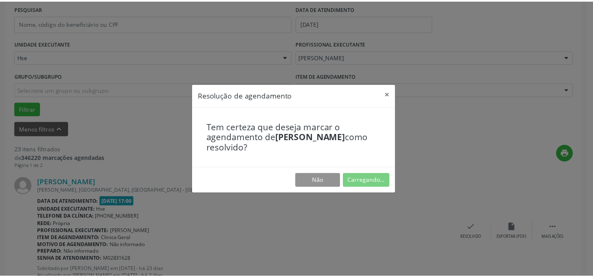
scroll to position [74, 0]
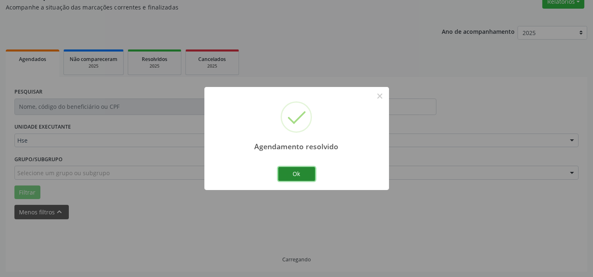
click at [300, 178] on button "Ok" at bounding box center [296, 174] width 37 height 14
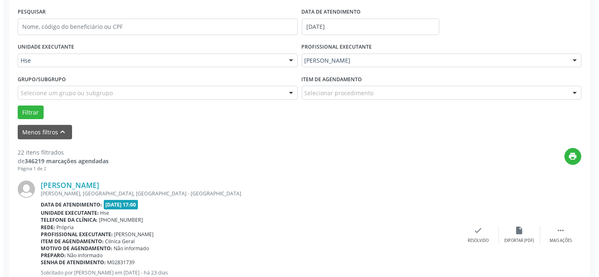
scroll to position [157, 0]
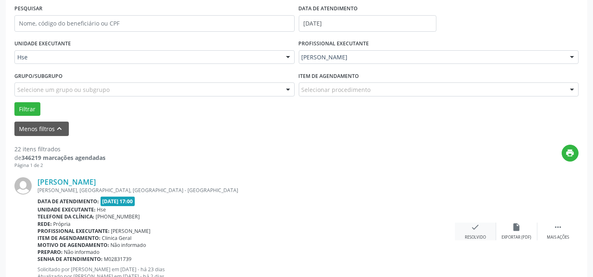
click at [472, 231] on div "check Resolvido" at bounding box center [475, 231] width 41 height 18
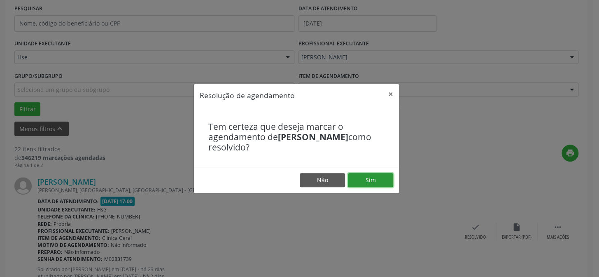
click at [372, 173] on button "Sim" at bounding box center [370, 180] width 45 height 14
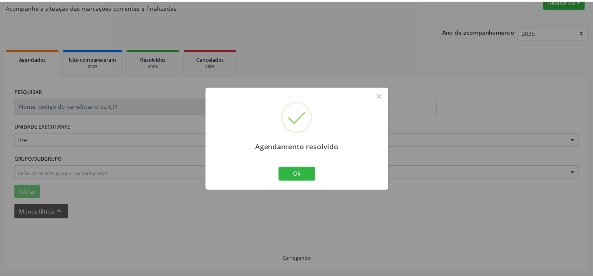
scroll to position [74, 0]
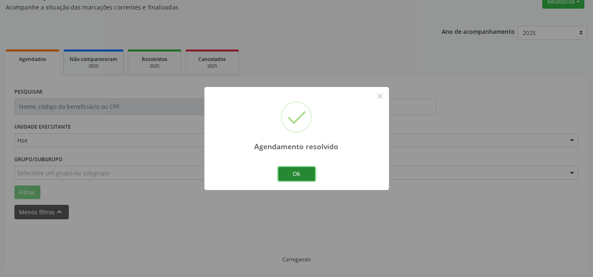
click at [301, 172] on button "Ok" at bounding box center [296, 174] width 37 height 14
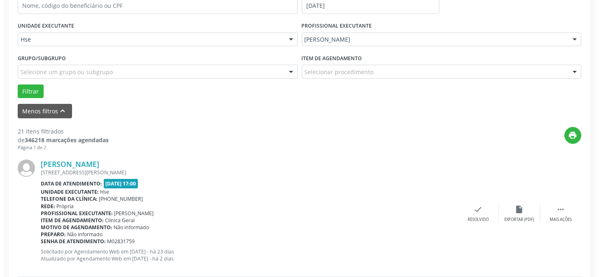
scroll to position [186, 0]
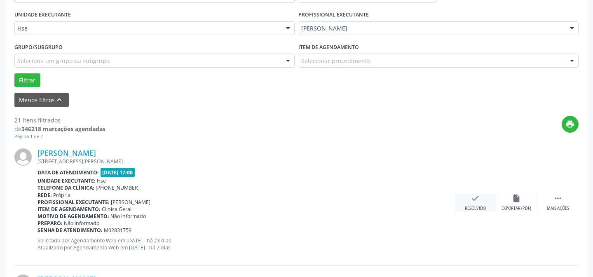
click at [466, 202] on div "check Resolvido" at bounding box center [475, 203] width 41 height 18
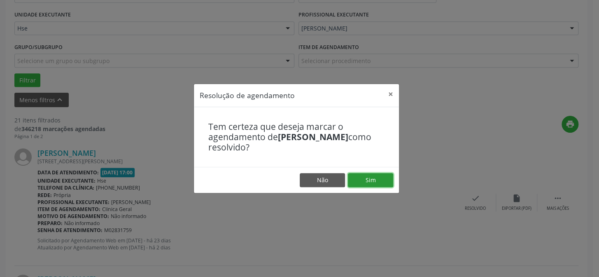
click at [382, 179] on button "Sim" at bounding box center [370, 180] width 45 height 14
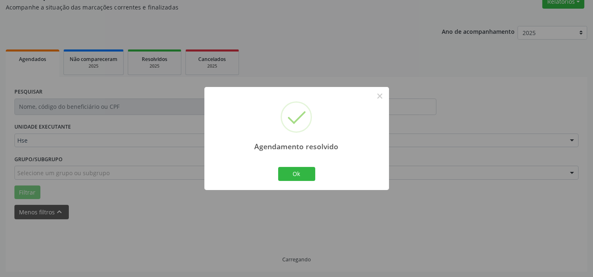
scroll to position [82, 0]
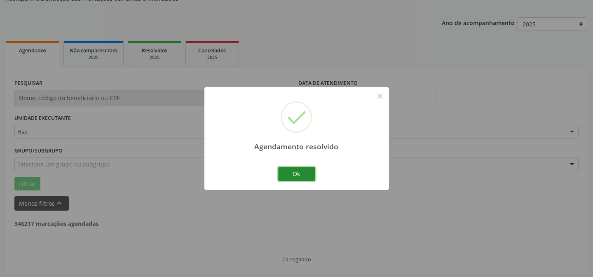
click at [302, 176] on button "Ok" at bounding box center [296, 174] width 37 height 14
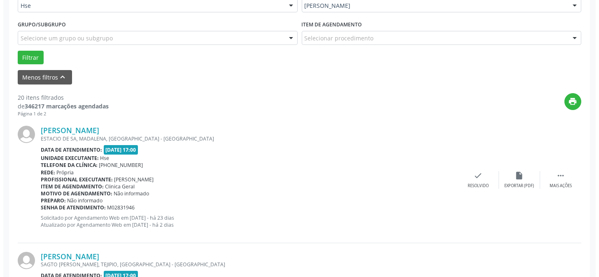
scroll to position [269, 0]
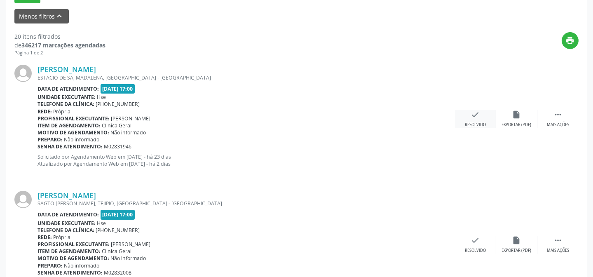
click at [472, 122] on div "Resolvido" at bounding box center [475, 125] width 21 height 6
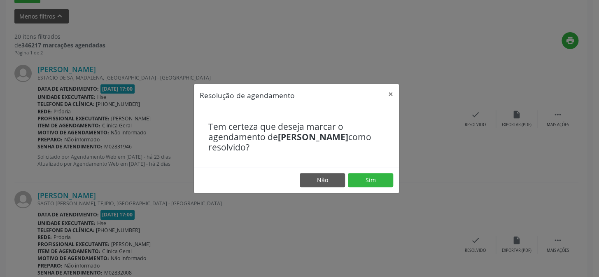
click at [371, 172] on footer "Não Sim" at bounding box center [296, 180] width 205 height 26
click at [371, 177] on button "Sim" at bounding box center [370, 180] width 45 height 14
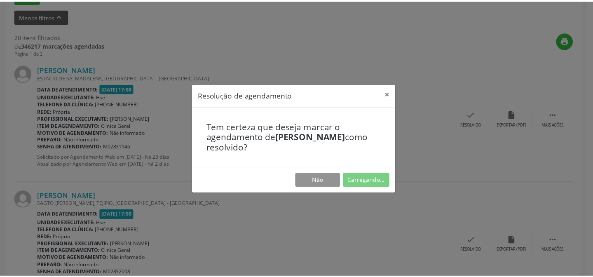
scroll to position [74, 0]
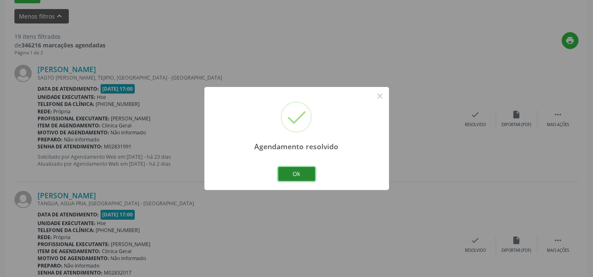
click at [302, 170] on button "Ok" at bounding box center [296, 174] width 37 height 14
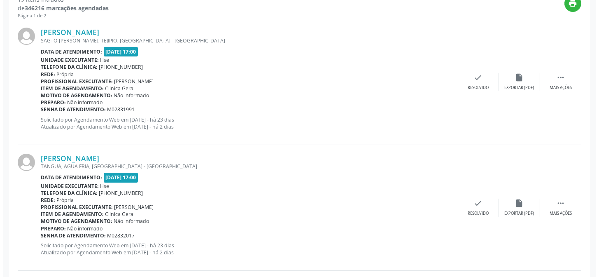
scroll to position [269, 0]
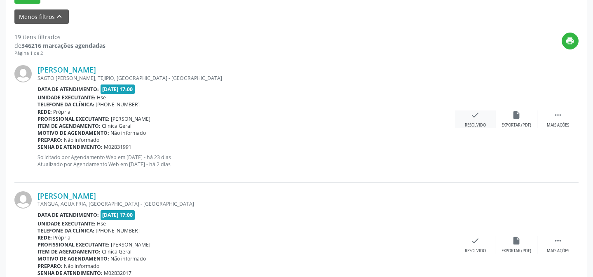
click at [484, 117] on div "check Resolvido" at bounding box center [475, 119] width 41 height 18
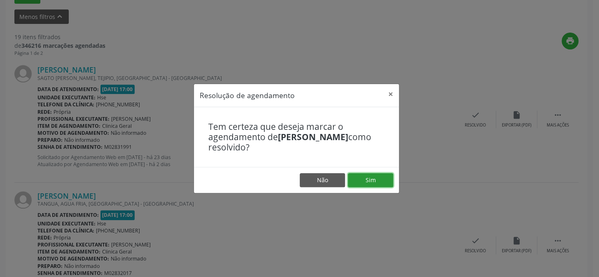
click at [364, 176] on button "Sim" at bounding box center [370, 180] width 45 height 14
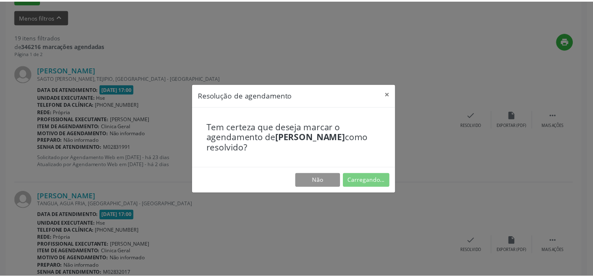
scroll to position [74, 0]
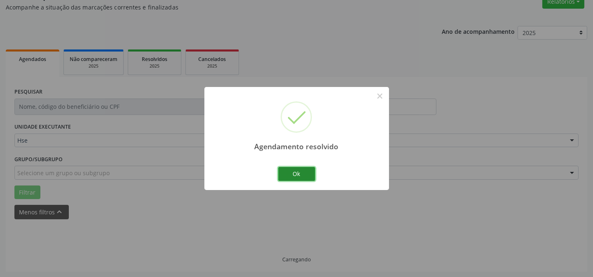
click at [305, 173] on button "Ok" at bounding box center [296, 174] width 37 height 14
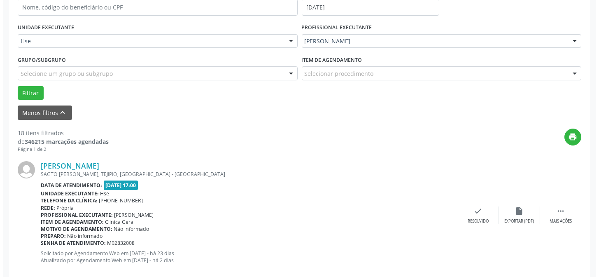
scroll to position [223, 0]
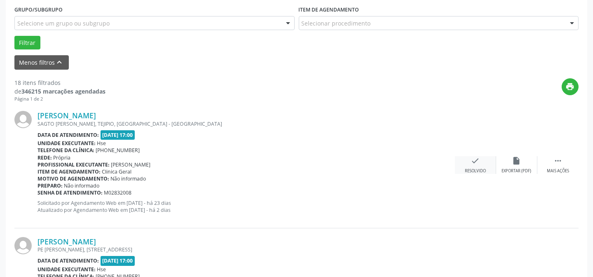
click at [481, 165] on div "check Resolvido" at bounding box center [475, 165] width 41 height 18
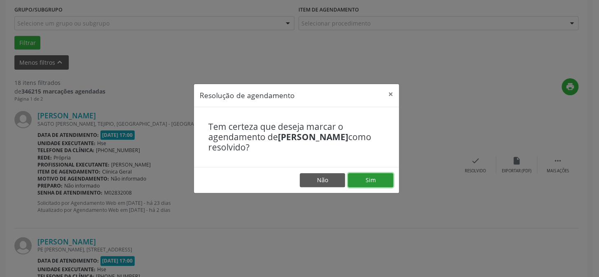
click at [375, 182] on button "Sim" at bounding box center [370, 180] width 45 height 14
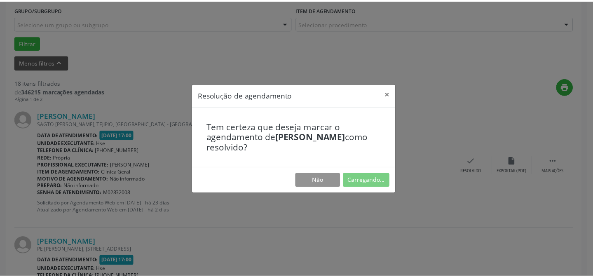
scroll to position [74, 0]
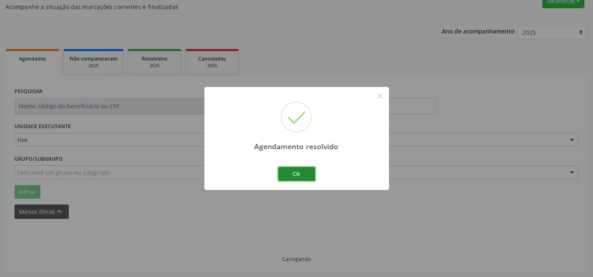
click at [304, 174] on button "Ok" at bounding box center [296, 174] width 37 height 14
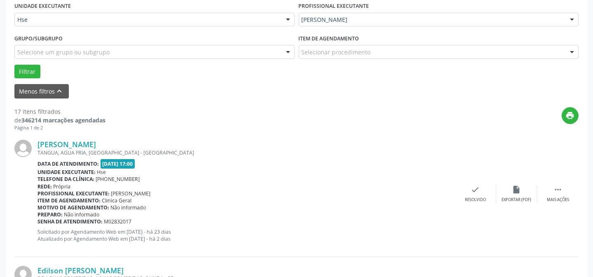
scroll to position [232, 0]
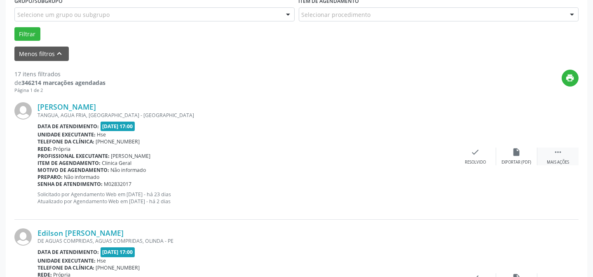
click at [563, 152] on div " Mais ações" at bounding box center [557, 156] width 41 height 18
click at [502, 150] on div "alarm_off Não compareceu" at bounding box center [516, 156] width 41 height 18
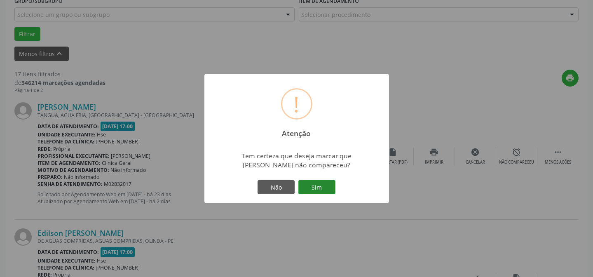
click at [326, 181] on button "Sim" at bounding box center [316, 187] width 37 height 14
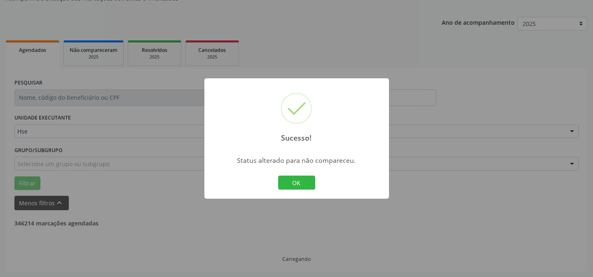
scroll to position [82, 0]
click at [304, 182] on button "OK" at bounding box center [296, 182] width 37 height 14
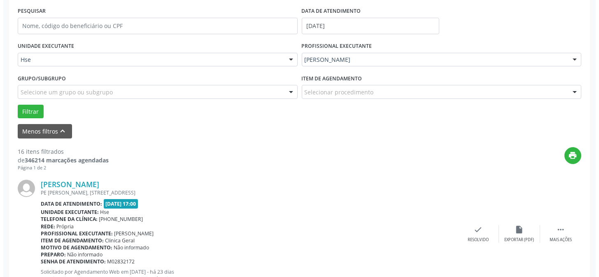
scroll to position [157, 0]
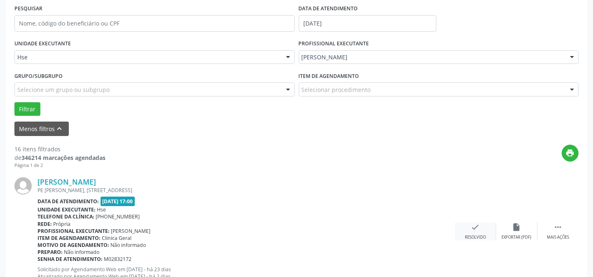
click at [483, 231] on div "check Resolvido" at bounding box center [475, 231] width 41 height 18
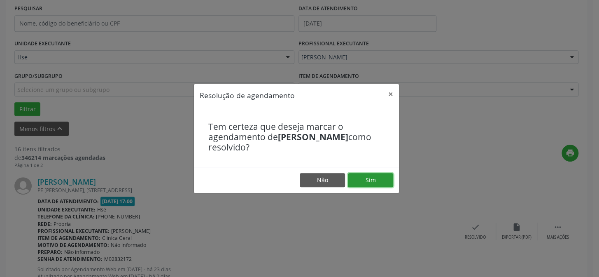
click at [381, 173] on button "Sim" at bounding box center [370, 180] width 45 height 14
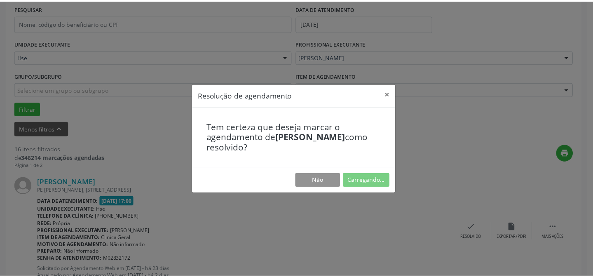
scroll to position [74, 0]
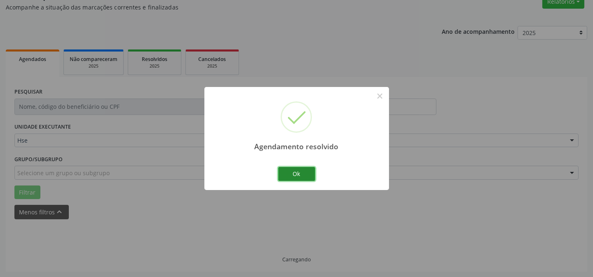
click at [306, 174] on button "Ok" at bounding box center [296, 174] width 37 height 14
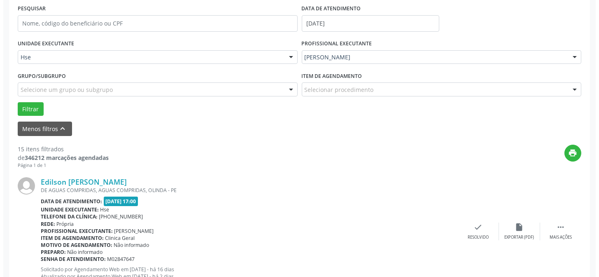
scroll to position [194, 0]
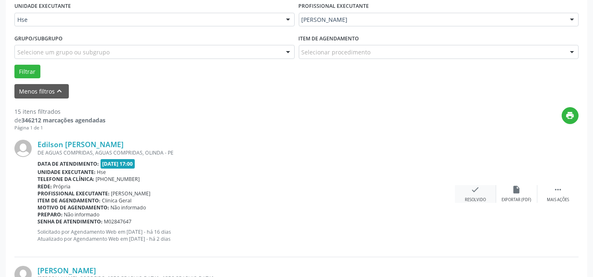
click at [477, 188] on icon "check" at bounding box center [475, 189] width 9 height 9
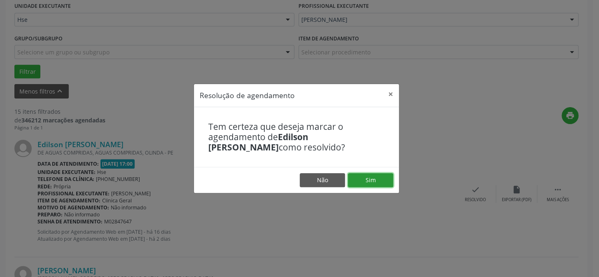
click at [388, 179] on button "Sim" at bounding box center [370, 180] width 45 height 14
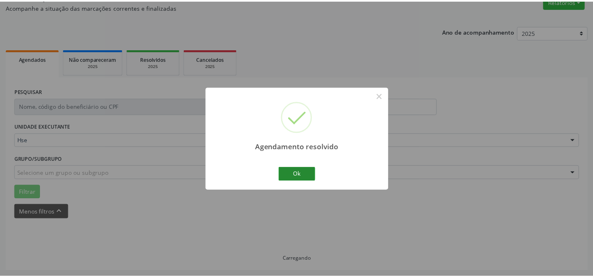
scroll to position [74, 0]
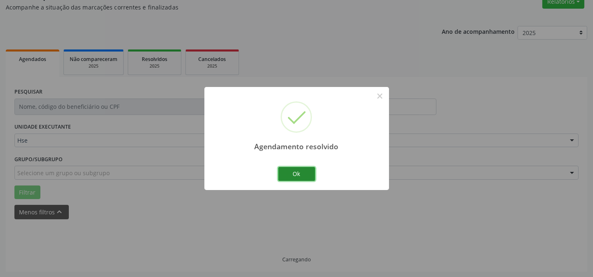
click at [303, 174] on button "Ok" at bounding box center [296, 174] width 37 height 14
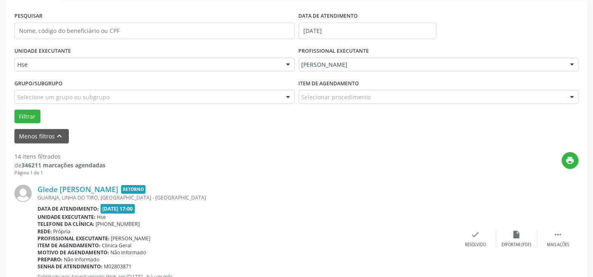
scroll to position [157, 0]
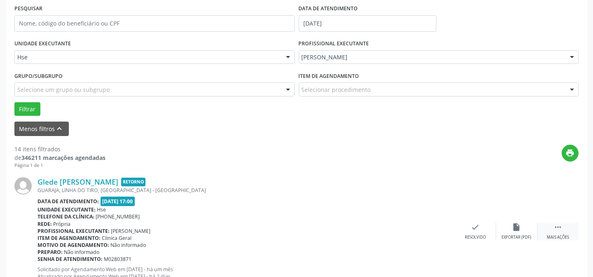
click at [554, 225] on icon "" at bounding box center [557, 226] width 9 height 9
click at [505, 226] on div "alarm_off Não compareceu" at bounding box center [516, 231] width 41 height 18
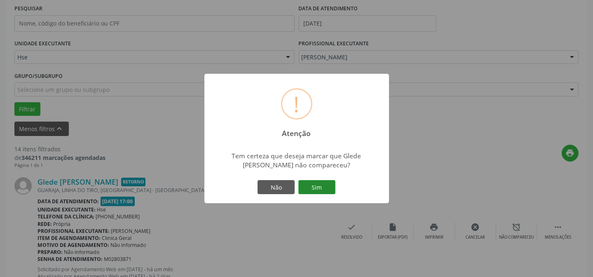
click at [326, 185] on button "Sim" at bounding box center [316, 187] width 37 height 14
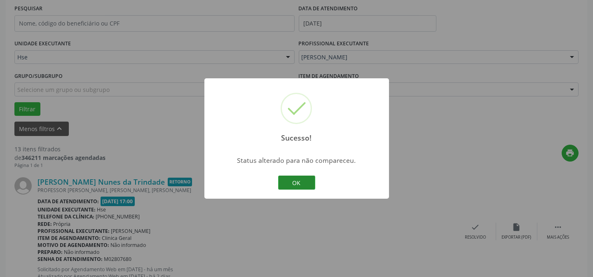
click at [300, 179] on button "OK" at bounding box center [296, 182] width 37 height 14
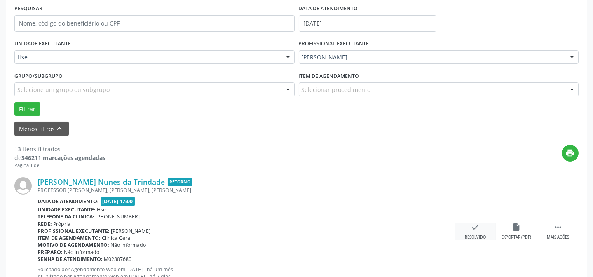
click at [475, 232] on div "check Resolvido" at bounding box center [475, 231] width 41 height 18
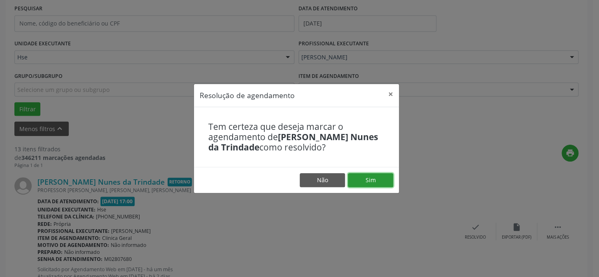
click at [369, 180] on button "Sim" at bounding box center [370, 180] width 45 height 14
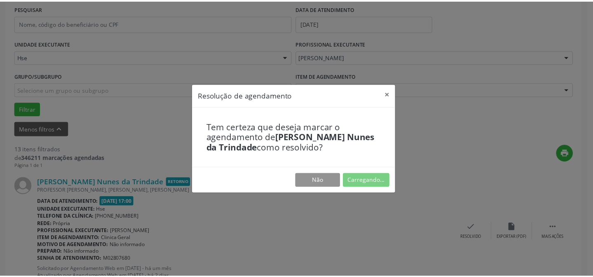
scroll to position [74, 0]
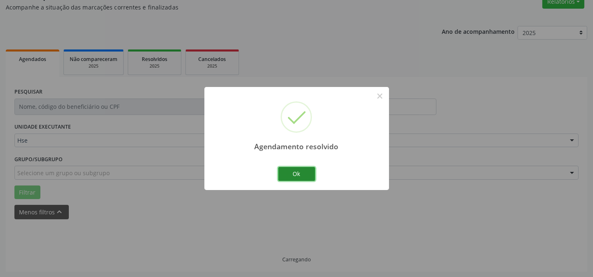
click at [292, 176] on button "Ok" at bounding box center [296, 174] width 37 height 14
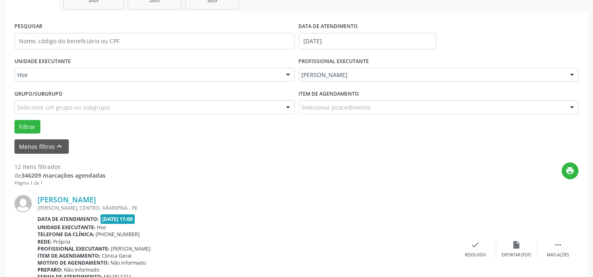
scroll to position [148, 0]
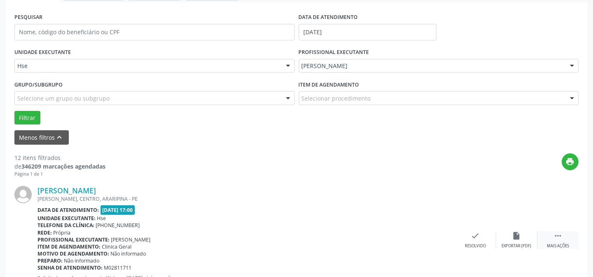
click at [554, 238] on icon "" at bounding box center [557, 235] width 9 height 9
click at [516, 231] on icon "alarm_off" at bounding box center [516, 235] width 9 height 9
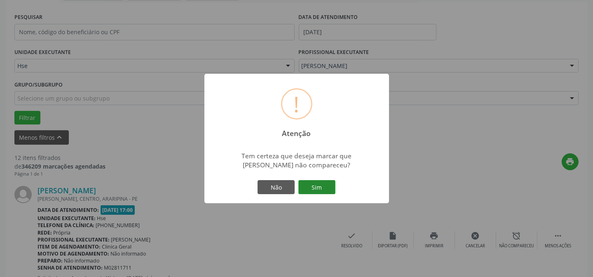
click at [311, 192] on button "Sim" at bounding box center [316, 187] width 37 height 14
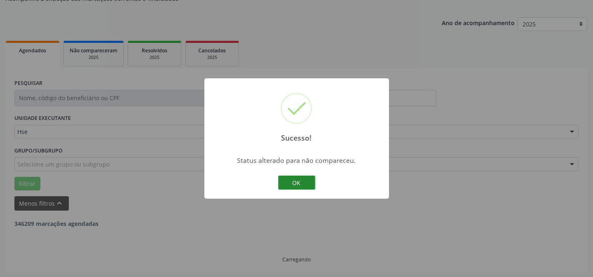
click at [295, 181] on button "OK" at bounding box center [296, 182] width 37 height 14
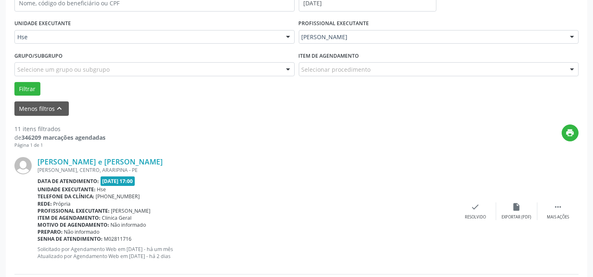
scroll to position [186, 0]
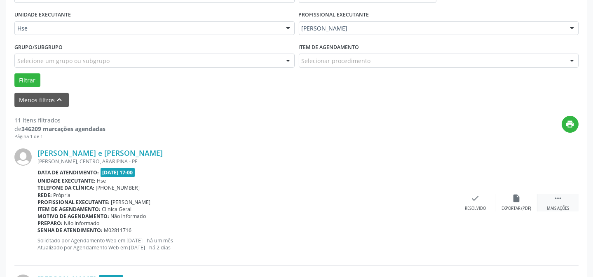
click at [549, 203] on div " Mais ações" at bounding box center [557, 203] width 41 height 18
click at [501, 201] on div "alarm_off Não compareceu" at bounding box center [516, 203] width 41 height 18
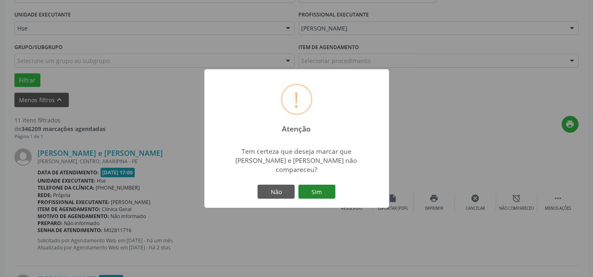
click at [325, 189] on button "Sim" at bounding box center [316, 191] width 37 height 14
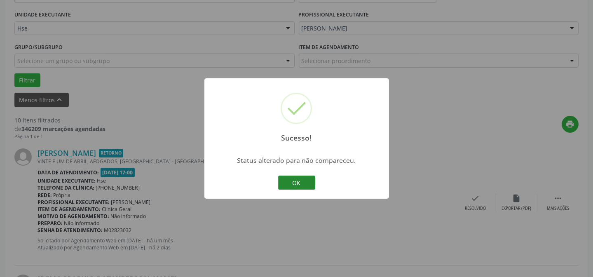
click at [281, 177] on button "OK" at bounding box center [296, 182] width 37 height 14
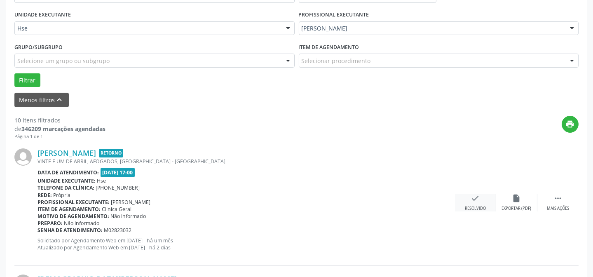
click at [471, 199] on icon "check" at bounding box center [475, 198] width 9 height 9
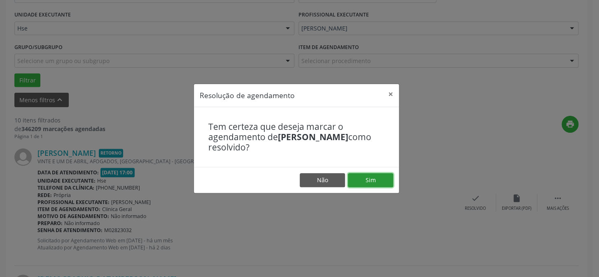
click at [383, 181] on button "Sim" at bounding box center [370, 180] width 45 height 14
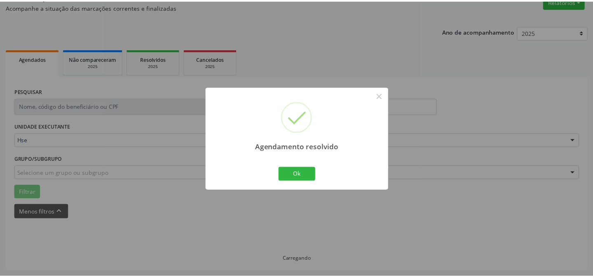
scroll to position [74, 0]
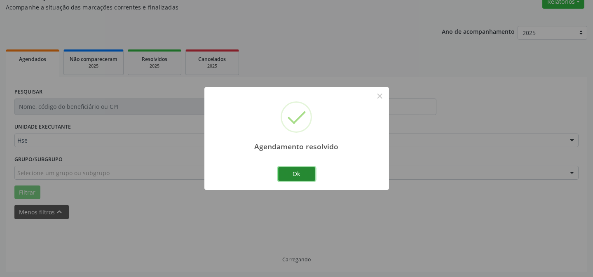
click at [308, 172] on button "Ok" at bounding box center [296, 174] width 37 height 14
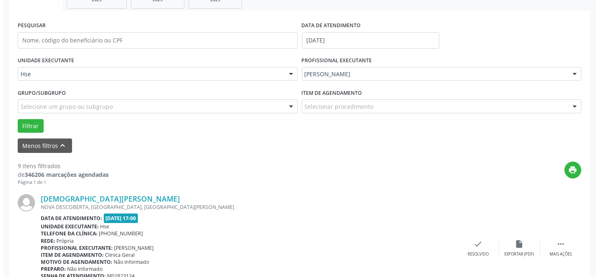
scroll to position [148, 0]
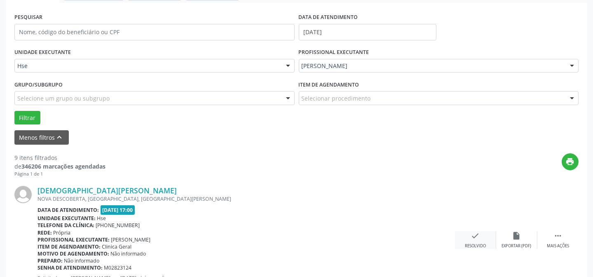
click at [490, 239] on div "check Resolvido" at bounding box center [475, 240] width 41 height 18
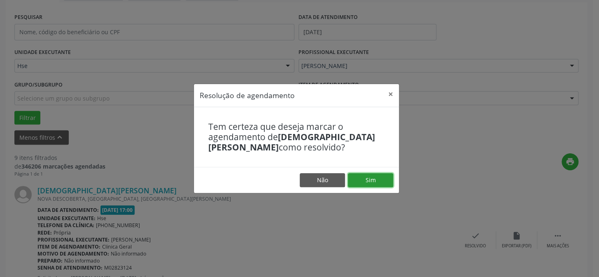
click at [376, 184] on button "Sim" at bounding box center [370, 180] width 45 height 14
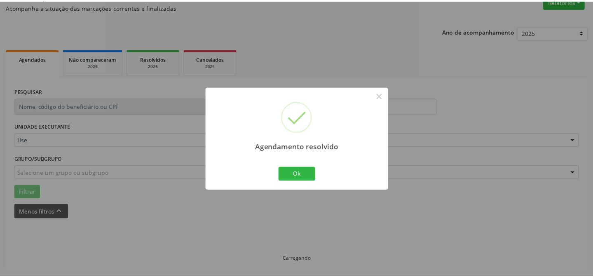
scroll to position [74, 0]
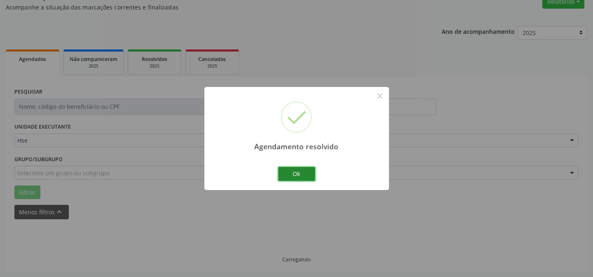
click at [306, 173] on button "Ok" at bounding box center [296, 174] width 37 height 14
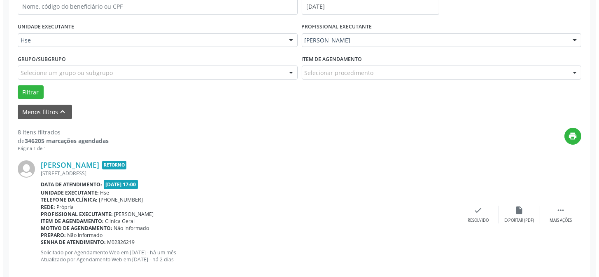
scroll to position [186, 0]
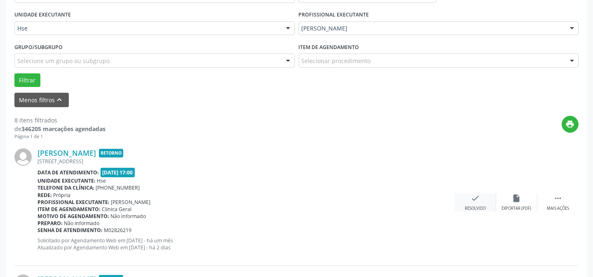
click at [483, 208] on div "Resolvido" at bounding box center [475, 209] width 21 height 6
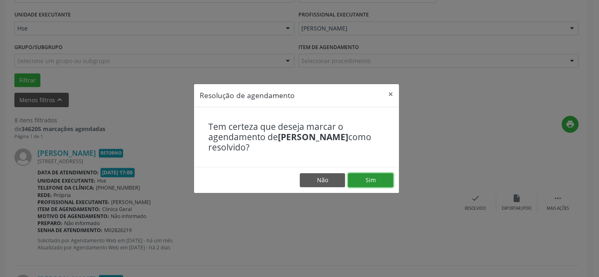
click at [377, 181] on button "Sim" at bounding box center [370, 180] width 45 height 14
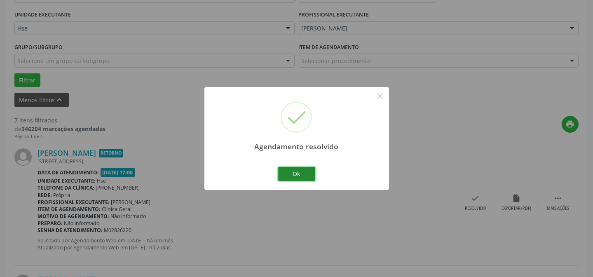
click at [304, 169] on button "Ok" at bounding box center [296, 174] width 37 height 14
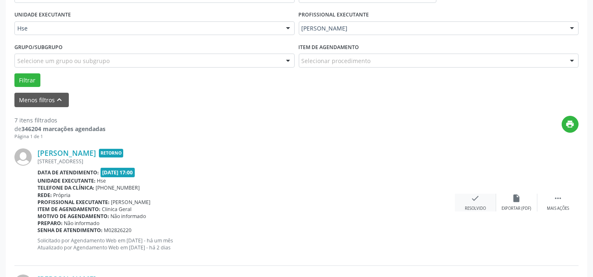
click at [476, 201] on icon "check" at bounding box center [475, 198] width 9 height 9
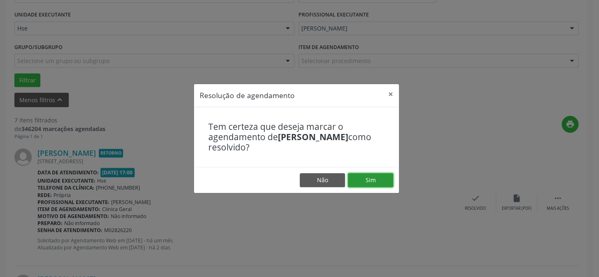
click at [386, 175] on button "Sim" at bounding box center [370, 180] width 45 height 14
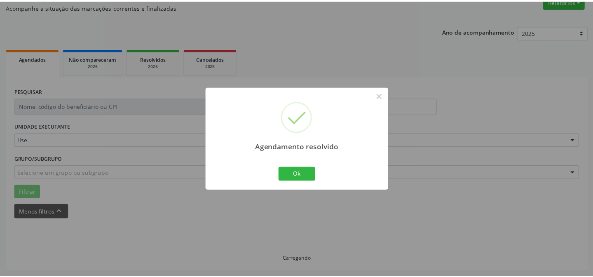
scroll to position [74, 0]
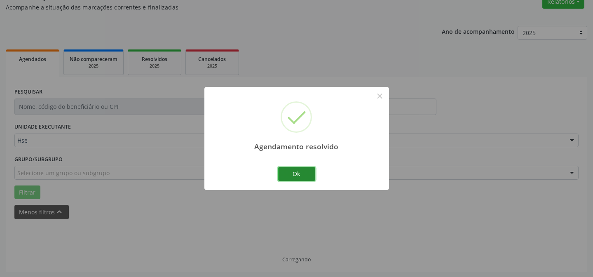
click at [289, 173] on button "Ok" at bounding box center [296, 174] width 37 height 14
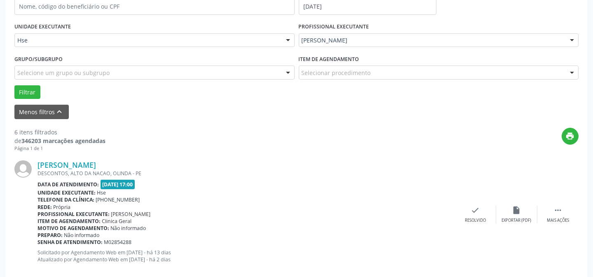
scroll to position [186, 0]
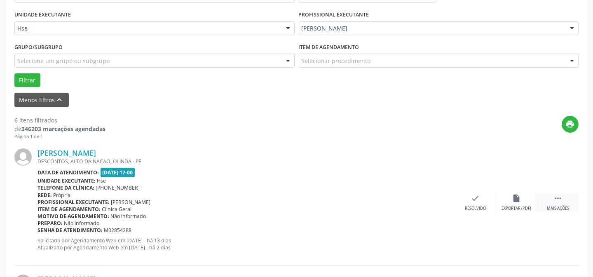
click at [550, 199] on div " Mais ações" at bounding box center [557, 203] width 41 height 18
click at [523, 200] on div "alarm_off Não compareceu" at bounding box center [516, 203] width 41 height 18
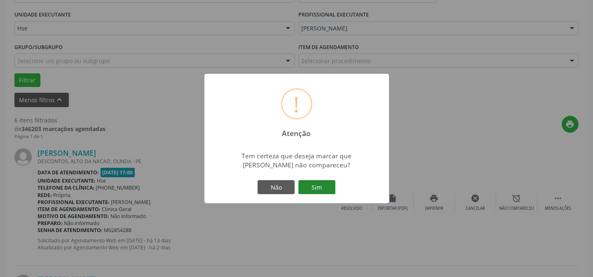
click at [314, 186] on button "Sim" at bounding box center [316, 187] width 37 height 14
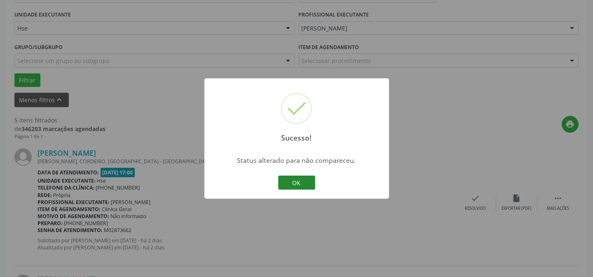
click at [283, 180] on button "OK" at bounding box center [296, 182] width 37 height 14
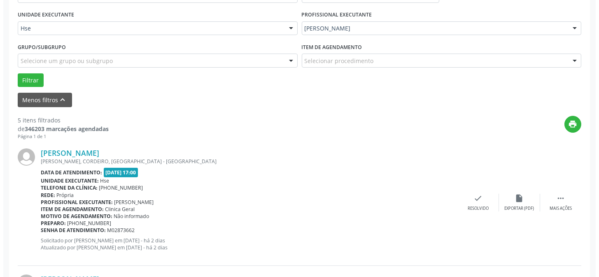
scroll to position [223, 0]
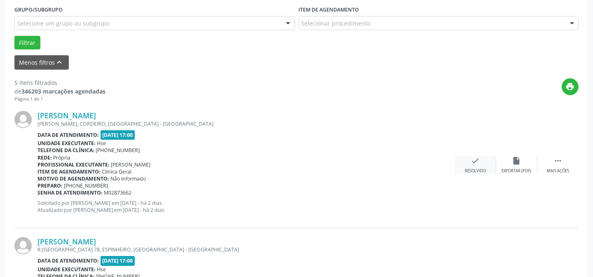
click at [471, 165] on div "check Resolvido" at bounding box center [475, 165] width 41 height 18
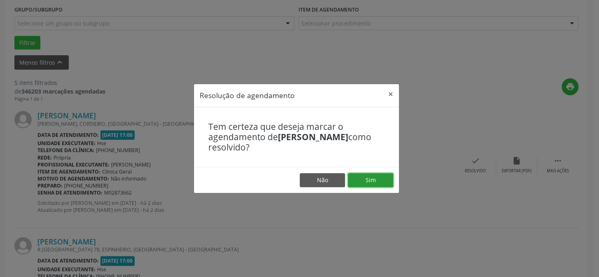
click at [369, 175] on button "Sim" at bounding box center [370, 180] width 45 height 14
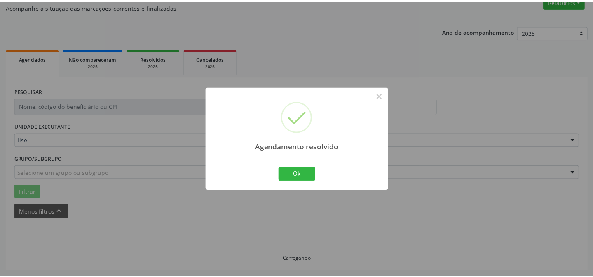
scroll to position [74, 0]
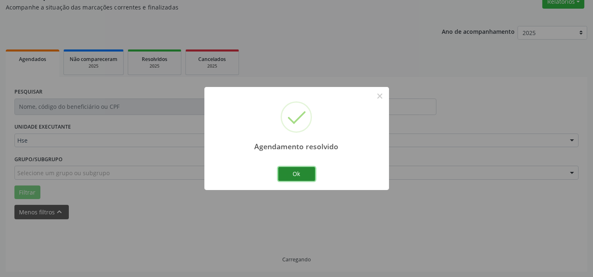
click at [294, 171] on button "Ok" at bounding box center [296, 174] width 37 height 14
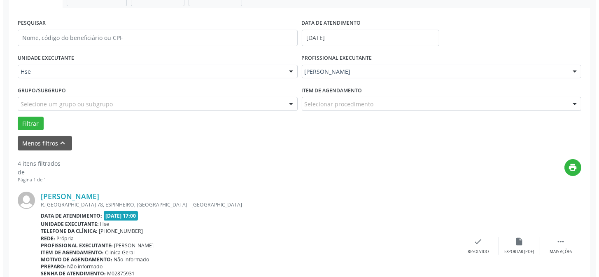
scroll to position [148, 0]
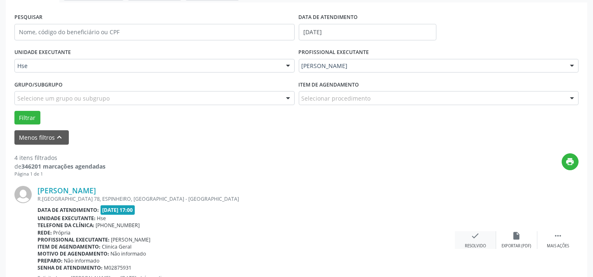
click at [480, 235] on div "check Resolvido" at bounding box center [475, 240] width 41 height 18
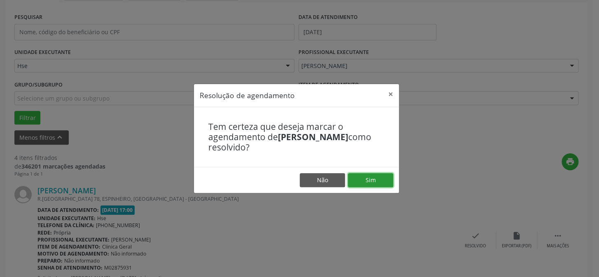
click at [383, 181] on button "Sim" at bounding box center [370, 180] width 45 height 14
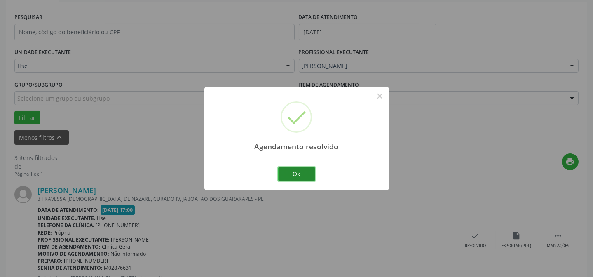
click at [290, 172] on button "Ok" at bounding box center [296, 174] width 37 height 14
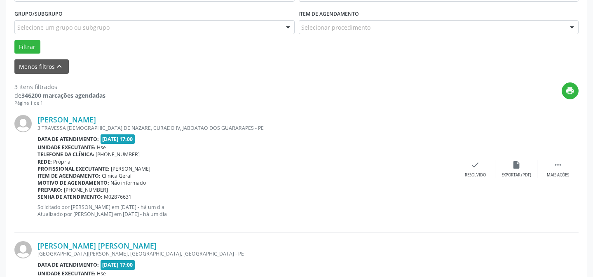
scroll to position [223, 0]
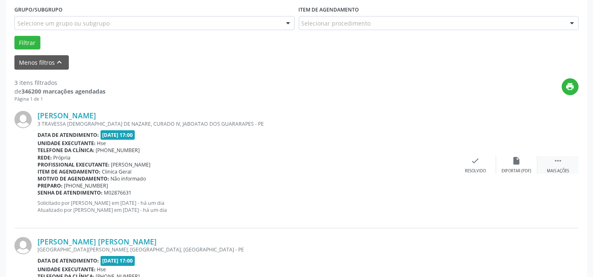
click at [548, 172] on div "Mais ações" at bounding box center [557, 171] width 22 height 6
click at [514, 168] on div "Não compareceu" at bounding box center [516, 171] width 35 height 6
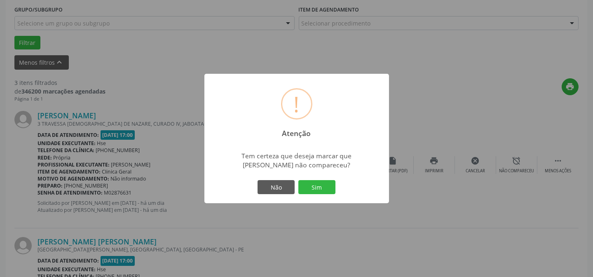
click at [334, 180] on div "Não Sim" at bounding box center [297, 186] width 82 height 17
click at [325, 184] on button "Sim" at bounding box center [316, 187] width 37 height 14
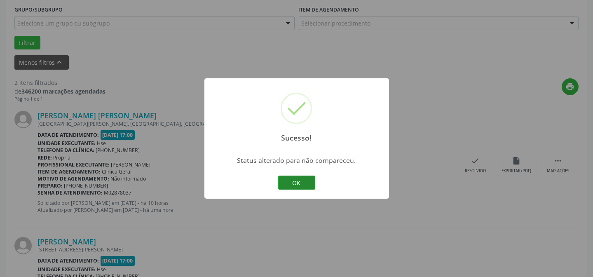
click at [306, 180] on button "OK" at bounding box center [296, 182] width 37 height 14
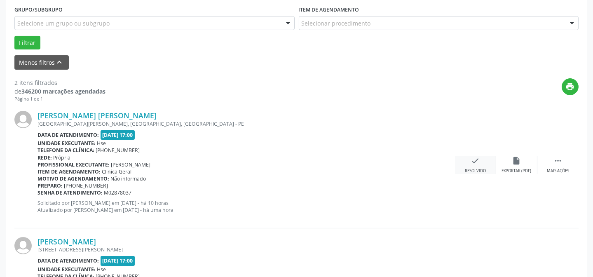
click at [483, 166] on div "check Resolvido" at bounding box center [475, 165] width 41 height 18
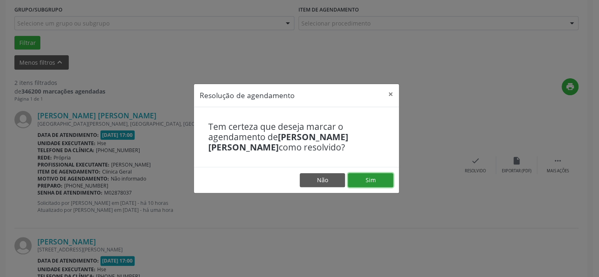
click at [367, 178] on button "Sim" at bounding box center [370, 180] width 45 height 14
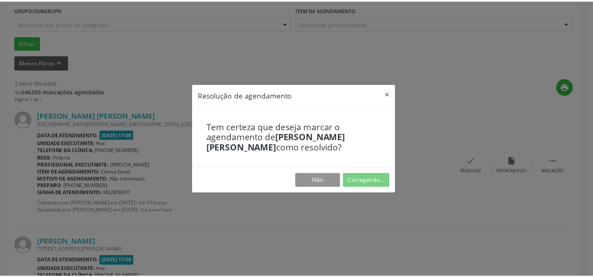
scroll to position [74, 0]
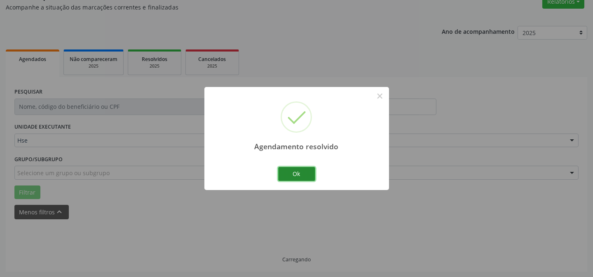
click at [299, 169] on button "Ok" at bounding box center [296, 174] width 37 height 14
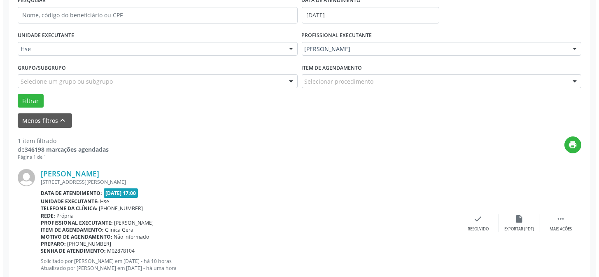
scroll to position [186, 0]
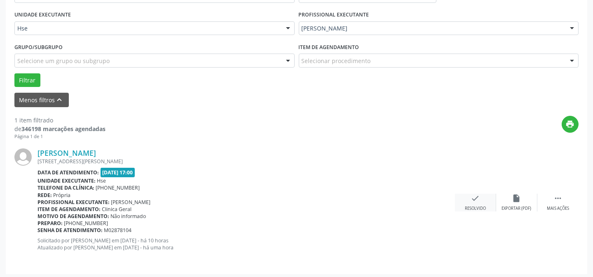
click at [475, 196] on icon "check" at bounding box center [475, 198] width 9 height 9
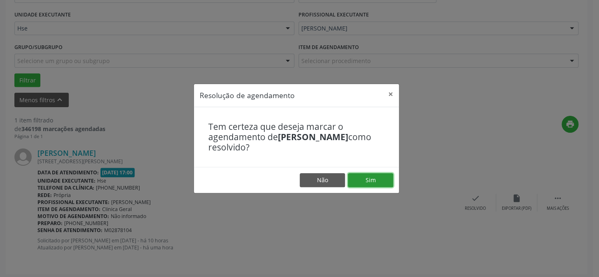
click at [370, 181] on button "Sim" at bounding box center [370, 180] width 45 height 14
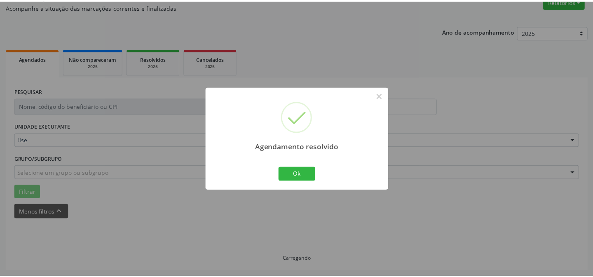
scroll to position [74, 0]
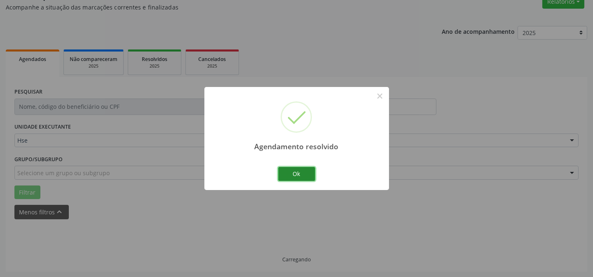
click at [290, 169] on button "Ok" at bounding box center [296, 174] width 37 height 14
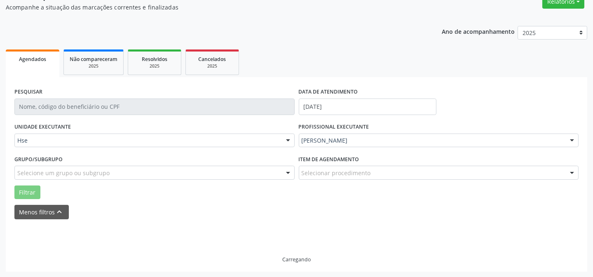
scroll to position [56, 0]
